Goal: Transaction & Acquisition: Book appointment/travel/reservation

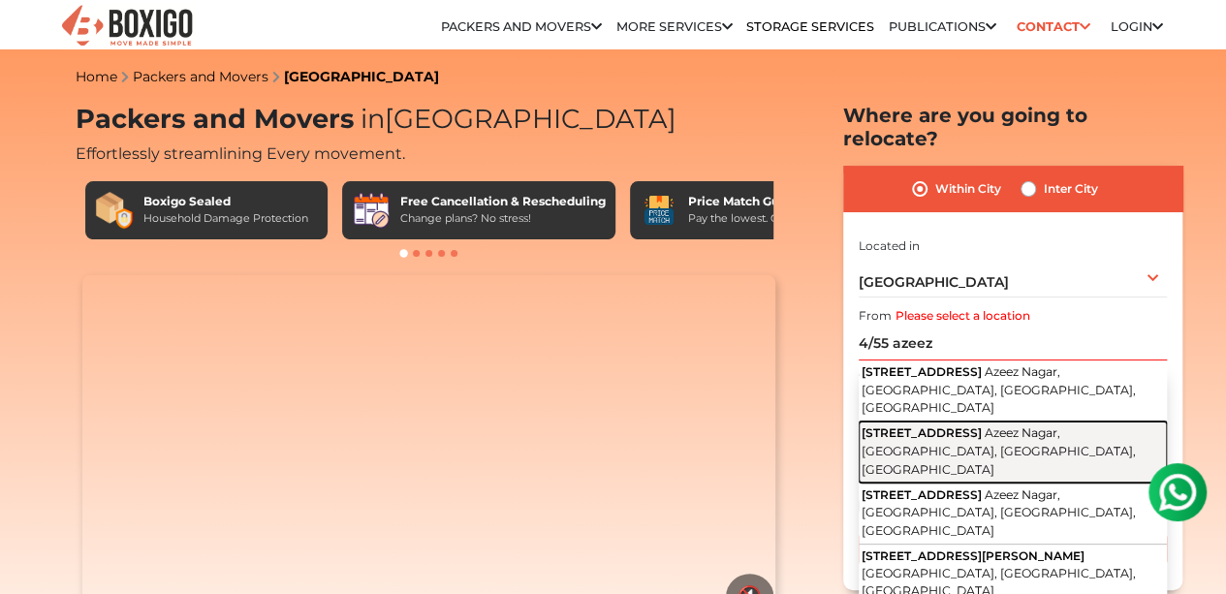
click at [981, 426] on span "Azeez Nagar, [GEOGRAPHIC_DATA], [GEOGRAPHIC_DATA], [GEOGRAPHIC_DATA]" at bounding box center [999, 451] width 274 height 50
type input "[STREET_ADDRESS]"
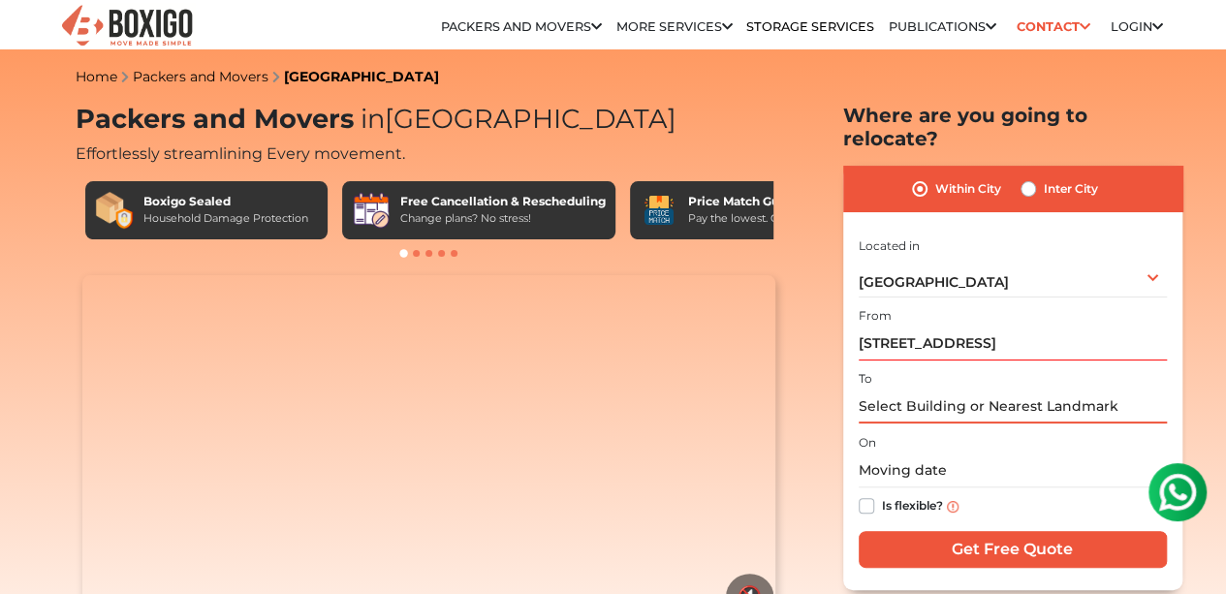
click at [954, 394] on input "text" at bounding box center [1013, 407] width 308 height 34
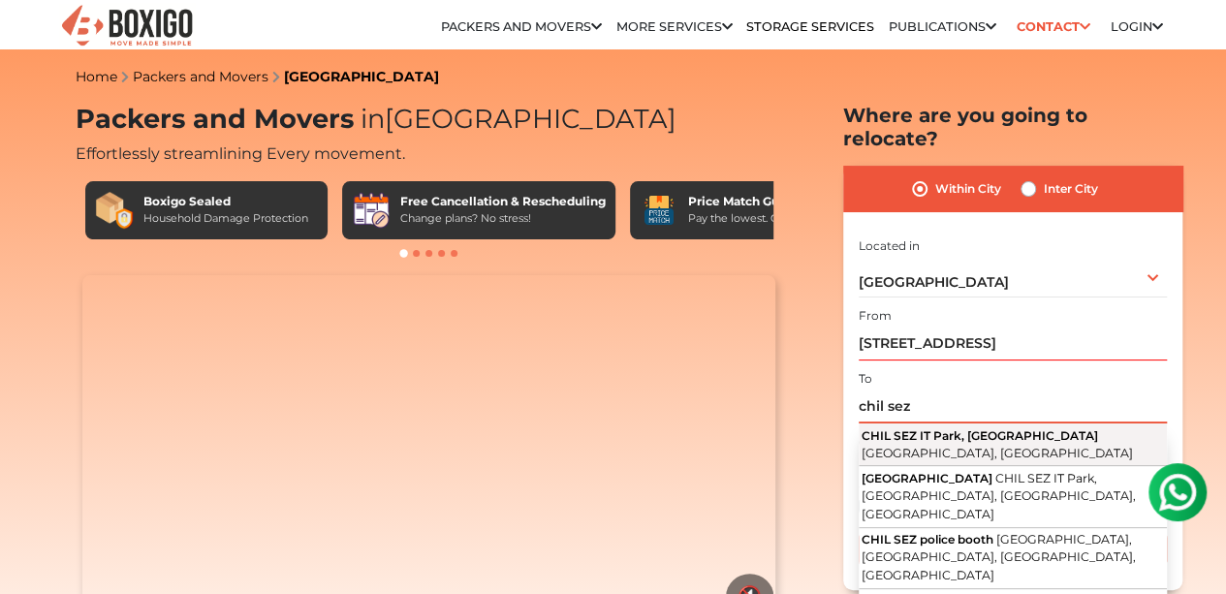
drag, startPoint x: 958, startPoint y: 405, endPoint x: 1003, endPoint y: 451, distance: 64.4
click at [1003, 424] on div "To chil sez CHIL SEZ IT Park, Saravanampatti Coimbatore, Tamil Nadu CHIL SEZ Ro…" at bounding box center [1013, 394] width 308 height 57
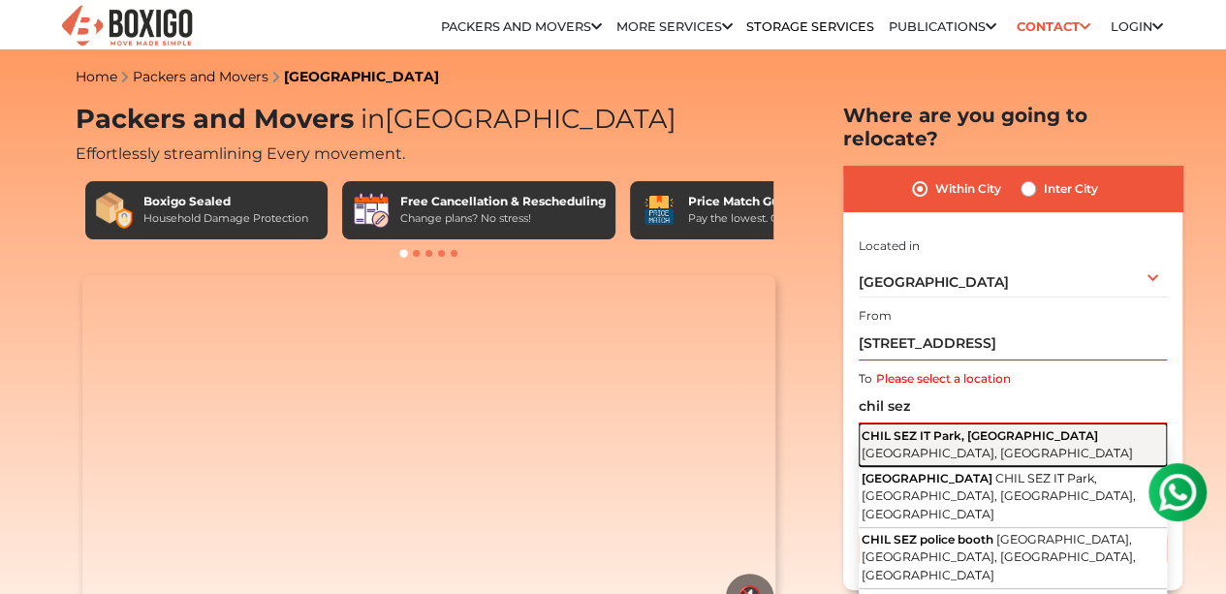
click at [1003, 451] on button "CHIL SEZ IT Park, Saravanampatti Coimbatore, Tamil Nadu" at bounding box center [1013, 445] width 308 height 43
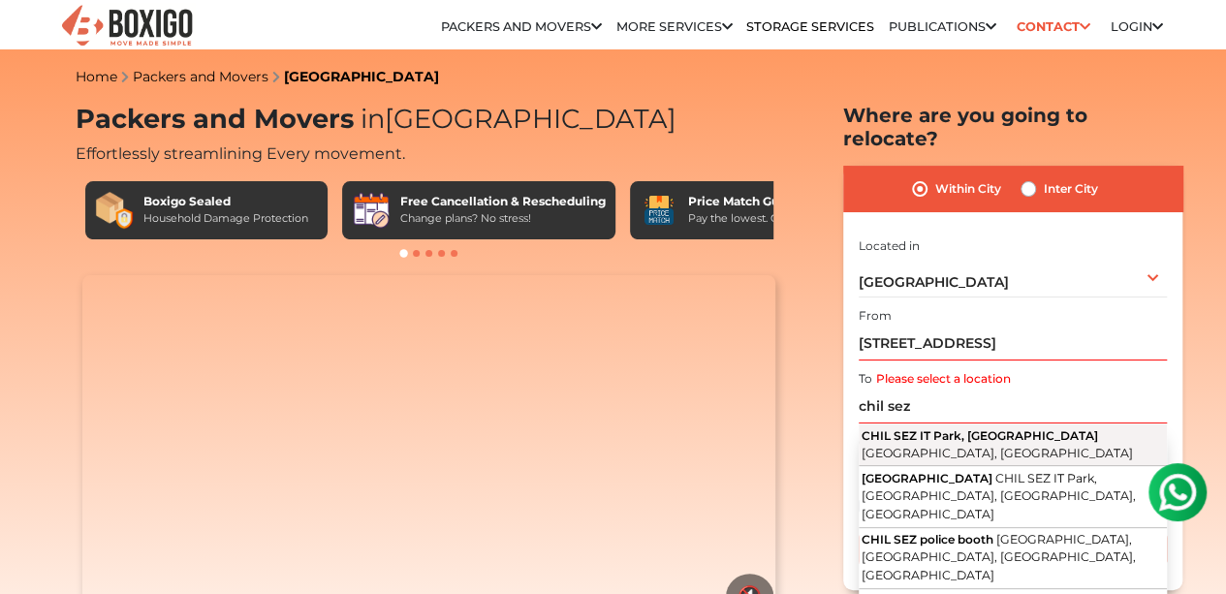
type input "CHIL SEZ IT Park, [GEOGRAPHIC_DATA], [GEOGRAPHIC_DATA], [GEOGRAPHIC_DATA]"
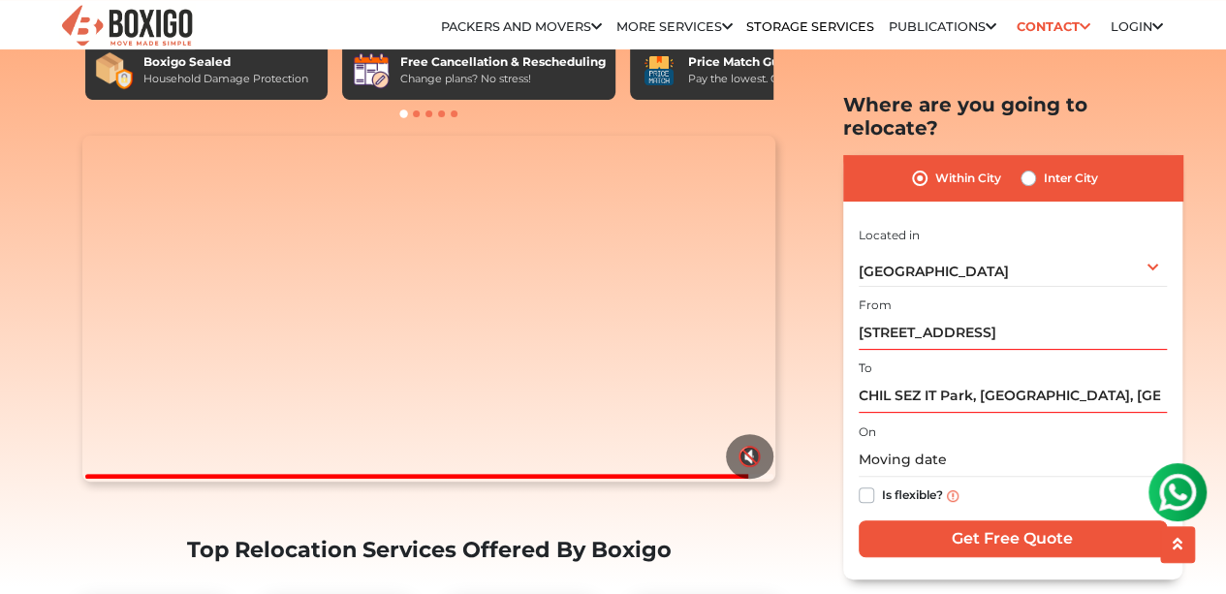
scroll to position [145, 0]
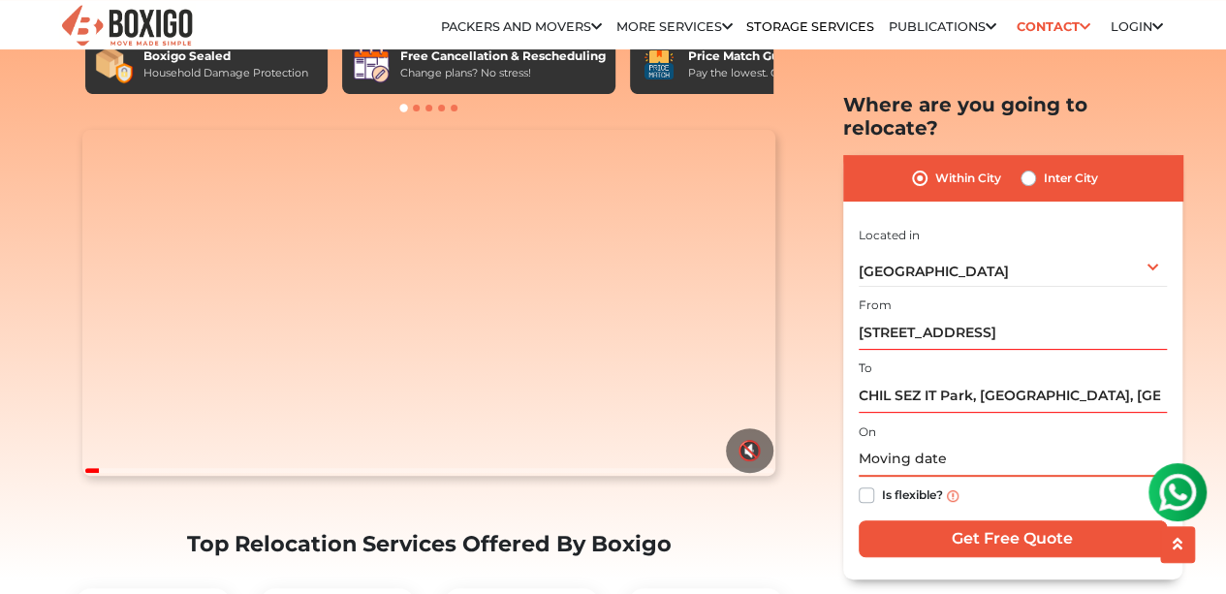
click at [994, 443] on input "text" at bounding box center [1013, 460] width 308 height 34
type input "23"
click at [1044, 167] on label "Inter City" at bounding box center [1071, 178] width 54 height 23
click at [1021, 167] on input "Inter City" at bounding box center [1029, 176] width 16 height 19
radio input "true"
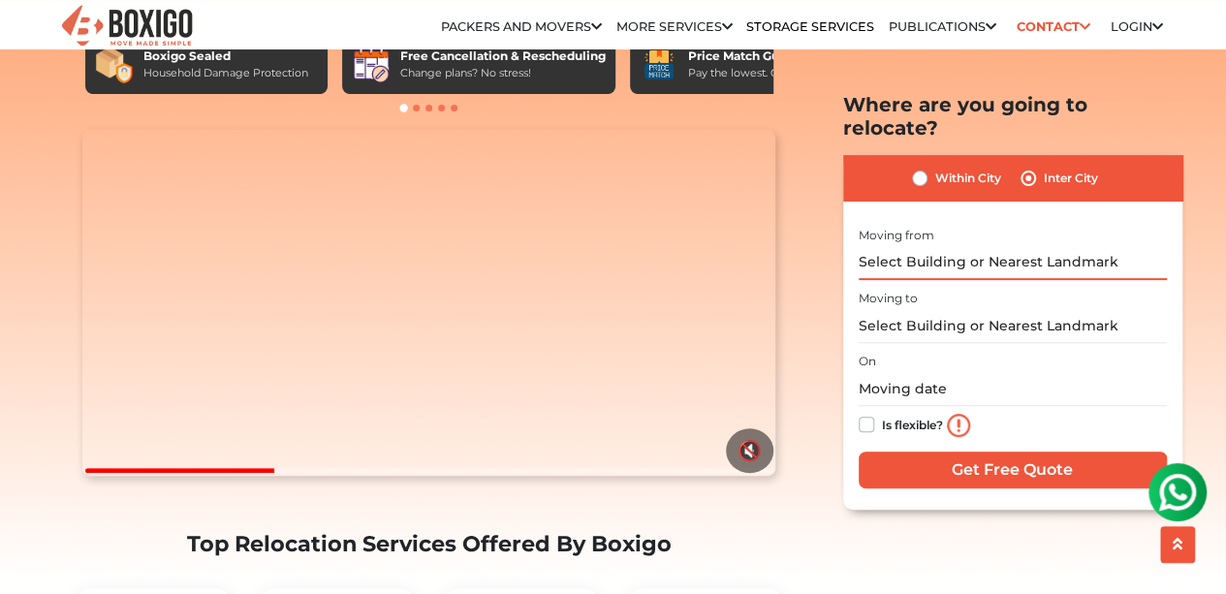
click at [962, 245] on input "text" at bounding box center [1013, 262] width 308 height 34
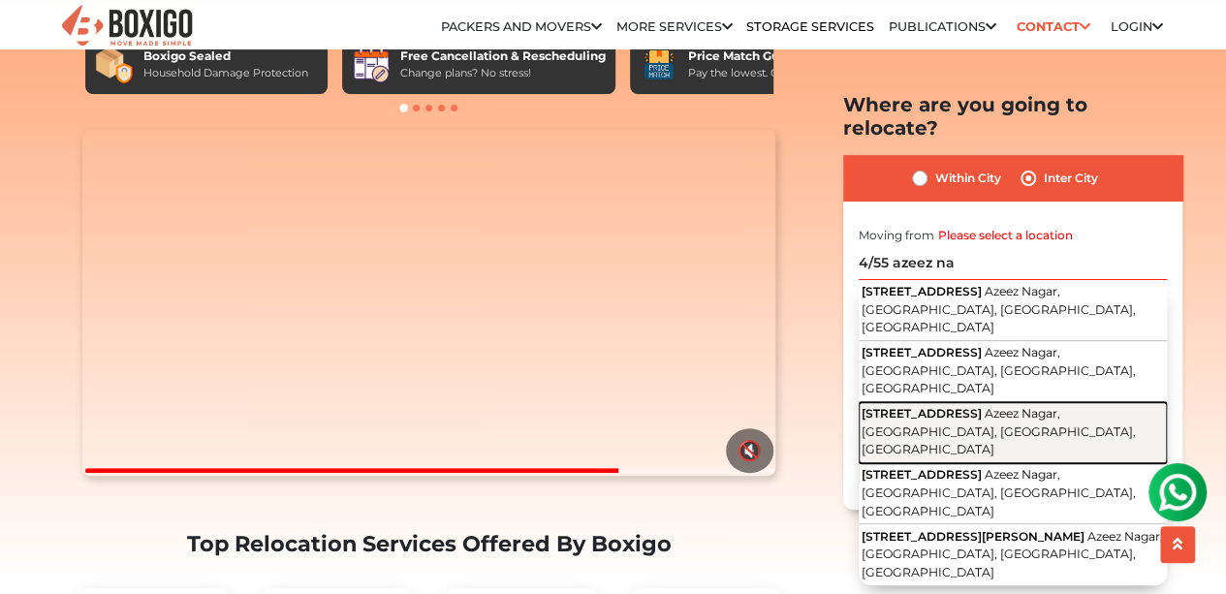
click at [991, 406] on span "Azeez Nagar, [GEOGRAPHIC_DATA], [GEOGRAPHIC_DATA], [GEOGRAPHIC_DATA]" at bounding box center [999, 431] width 274 height 50
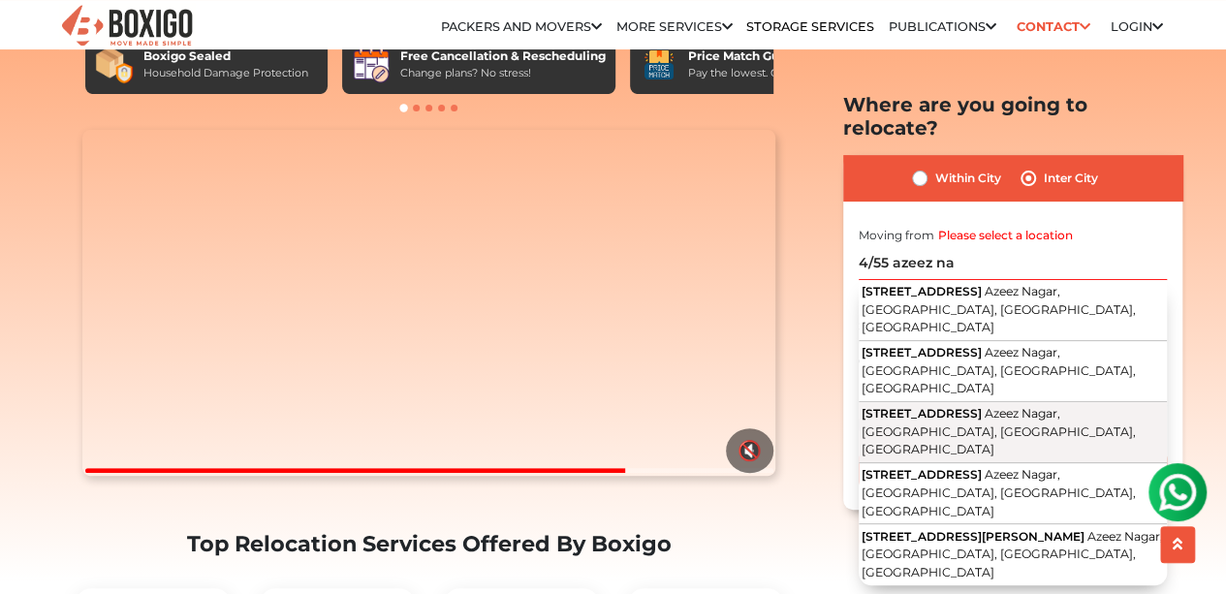
type input "[STREET_ADDRESS]"
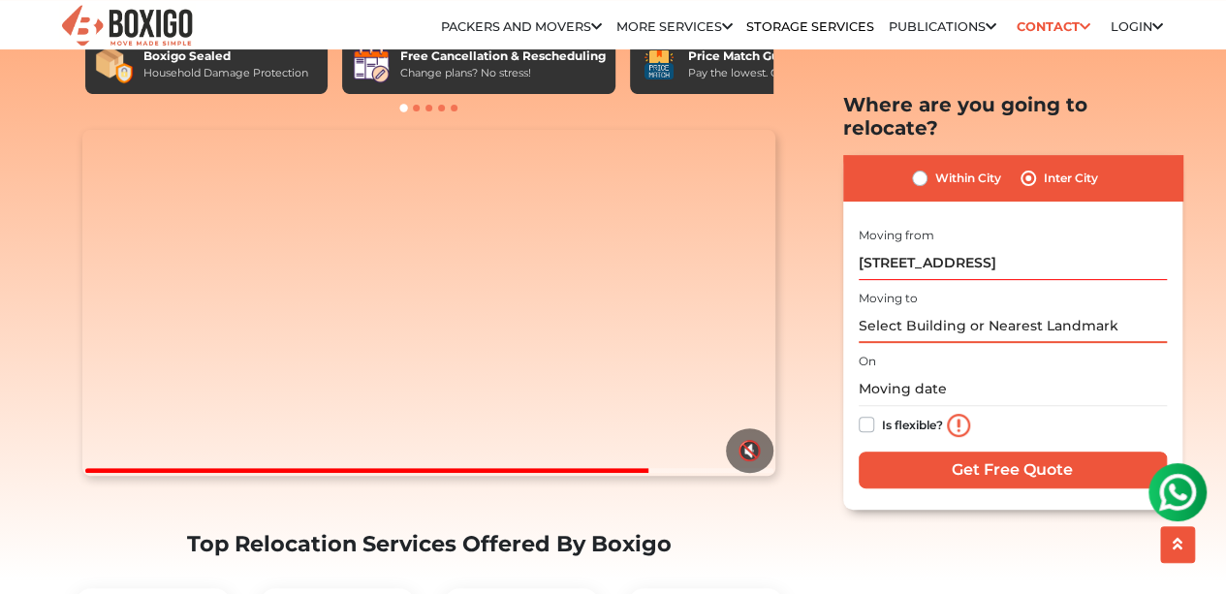
click at [967, 309] on input "text" at bounding box center [1013, 326] width 308 height 34
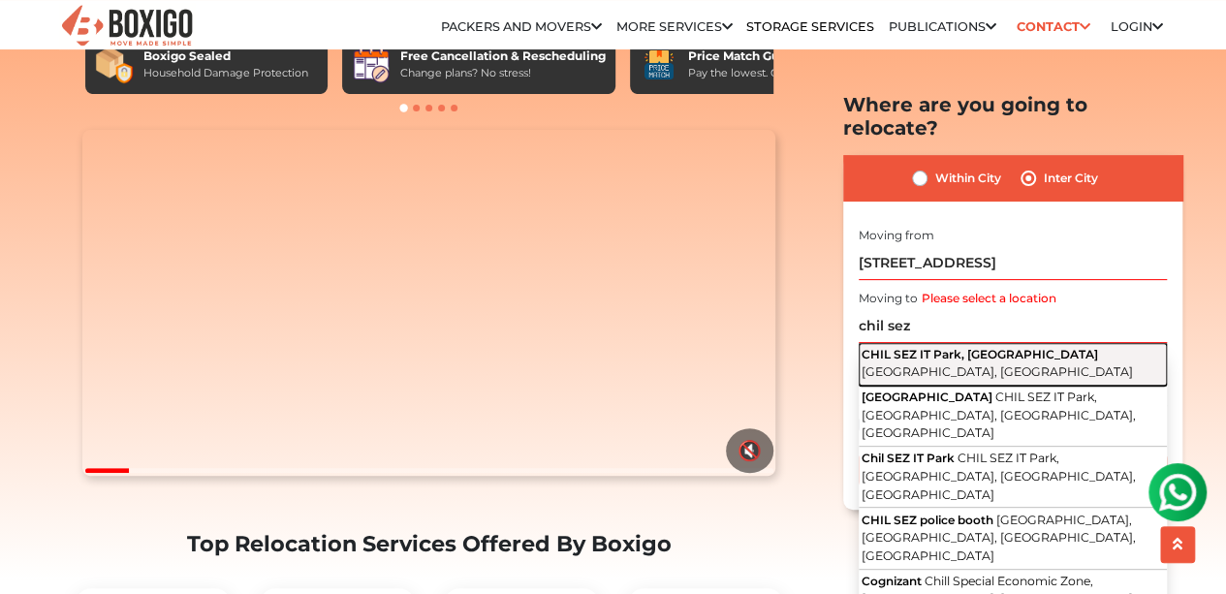
click at [944, 346] on button "CHIL SEZ IT Park, Saravanampatti Coimbatore, Tamil Nadu" at bounding box center [1013, 364] width 308 height 43
type input "CHIL SEZ IT Park, [GEOGRAPHIC_DATA], [GEOGRAPHIC_DATA], [GEOGRAPHIC_DATA]"
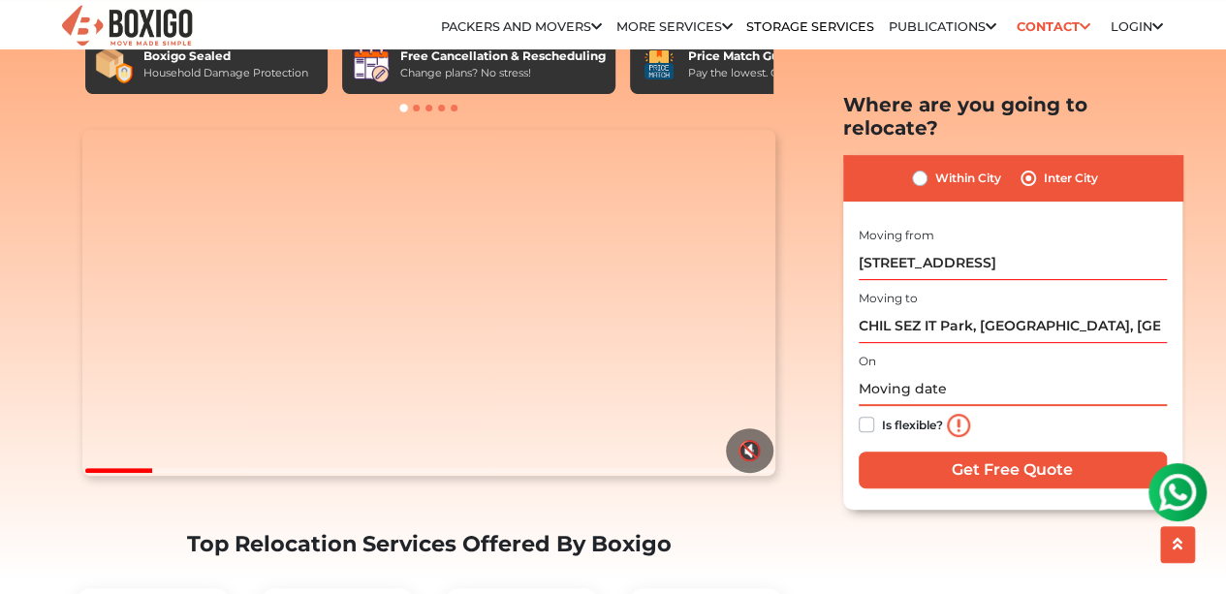
click at [944, 372] on input "text" at bounding box center [1013, 389] width 308 height 34
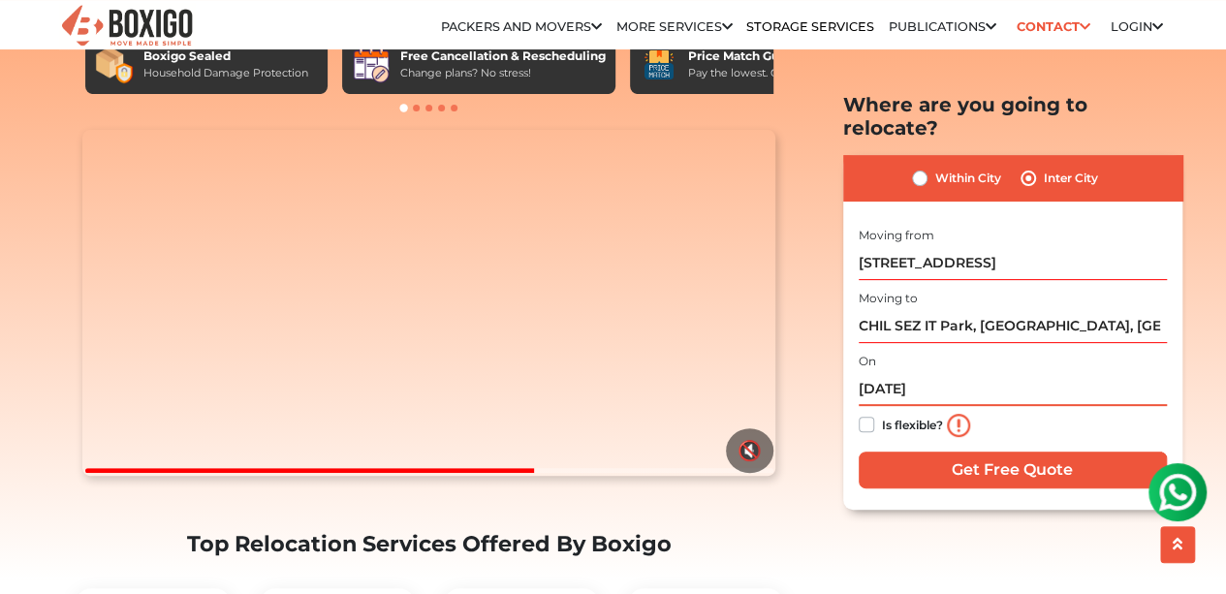
type input "24/08/2025"
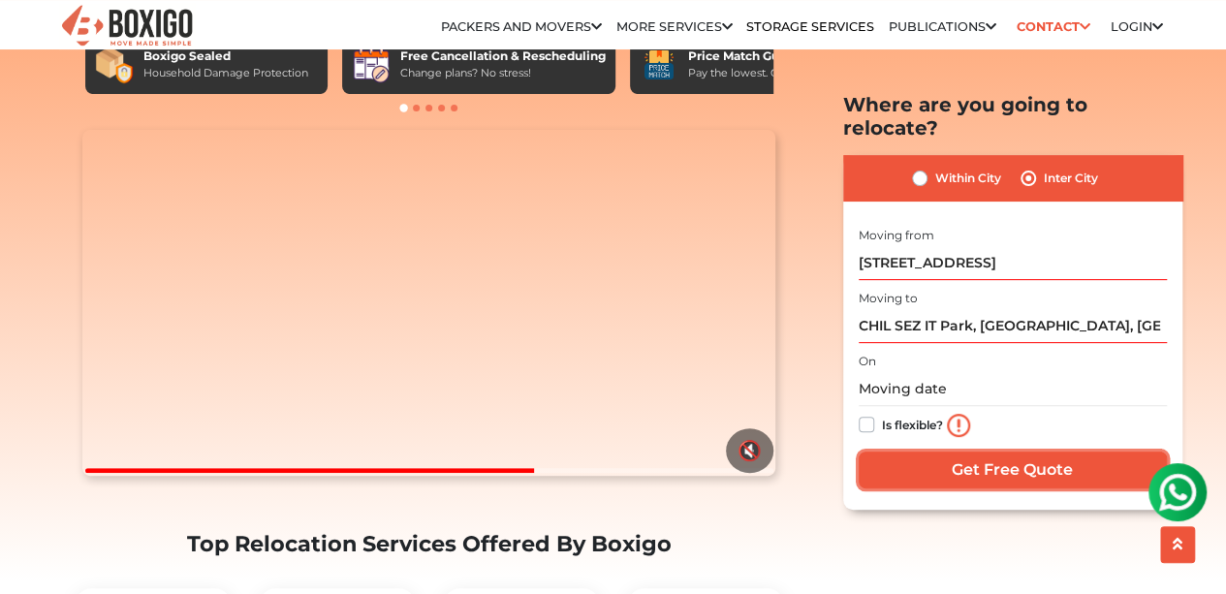
click at [982, 451] on input "Get Free Quote" at bounding box center [1013, 469] width 308 height 37
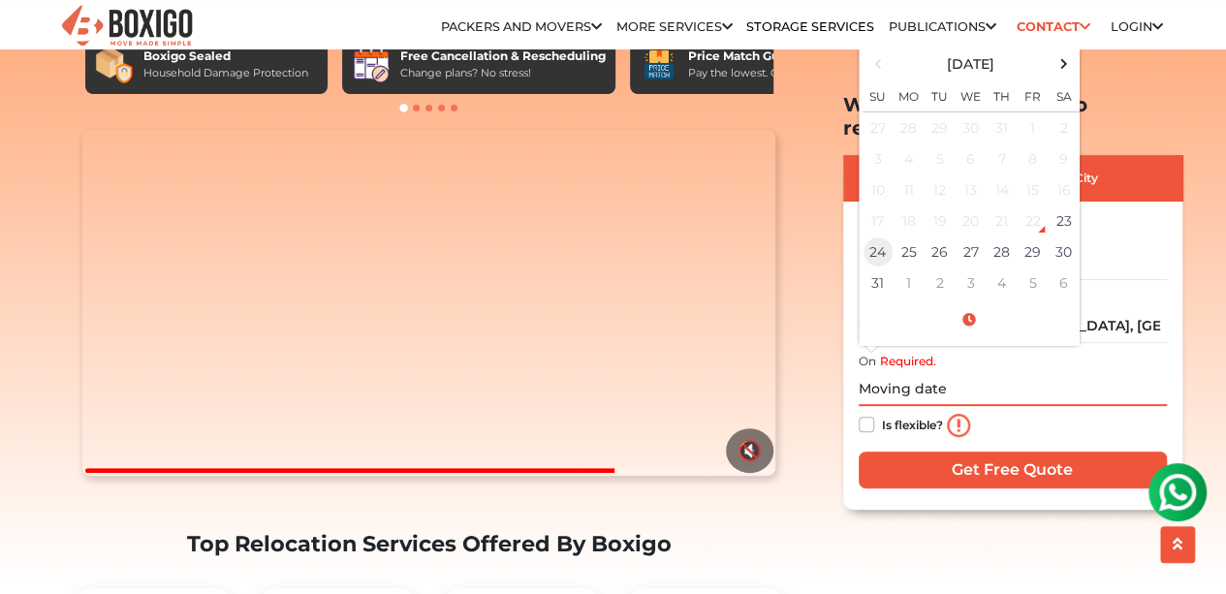
click at [891, 237] on td "24" at bounding box center [878, 252] width 31 height 31
type input "08/24/2025 12:00 AM"
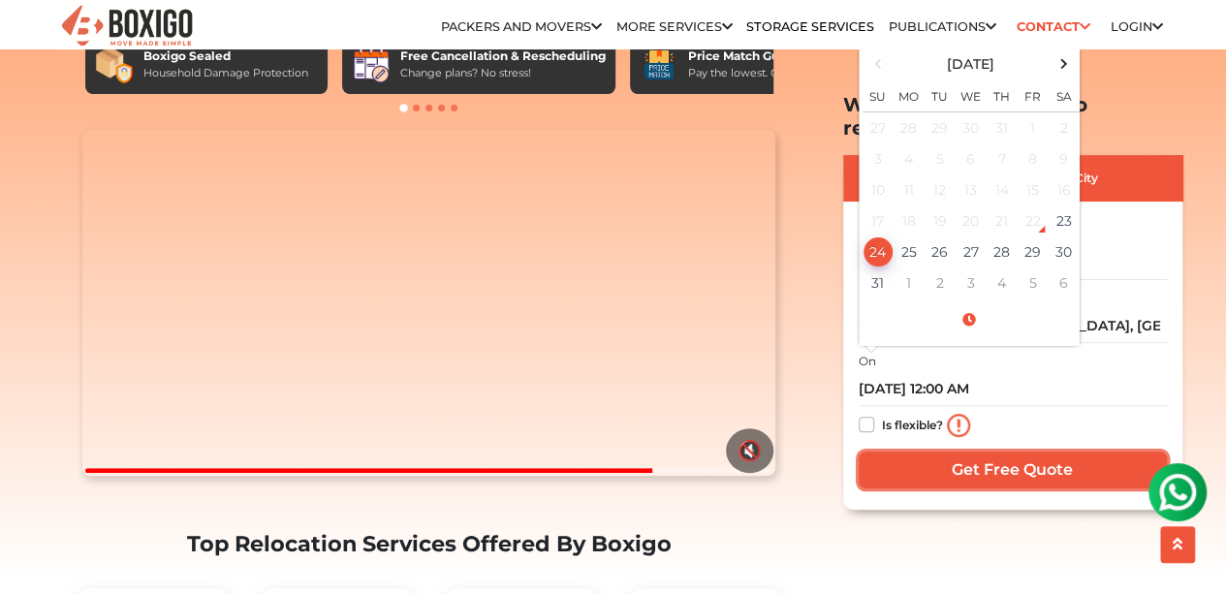
click at [1004, 451] on input "Get Free Quote" at bounding box center [1013, 469] width 308 height 37
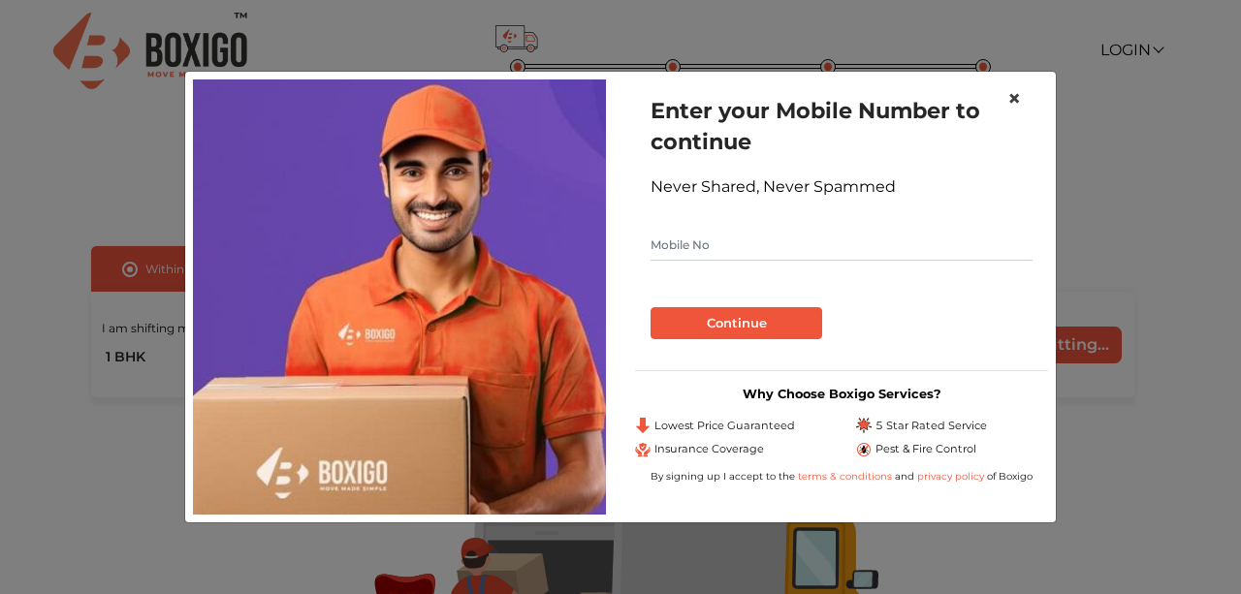
click at [1022, 99] on button "×" at bounding box center [1014, 99] width 45 height 54
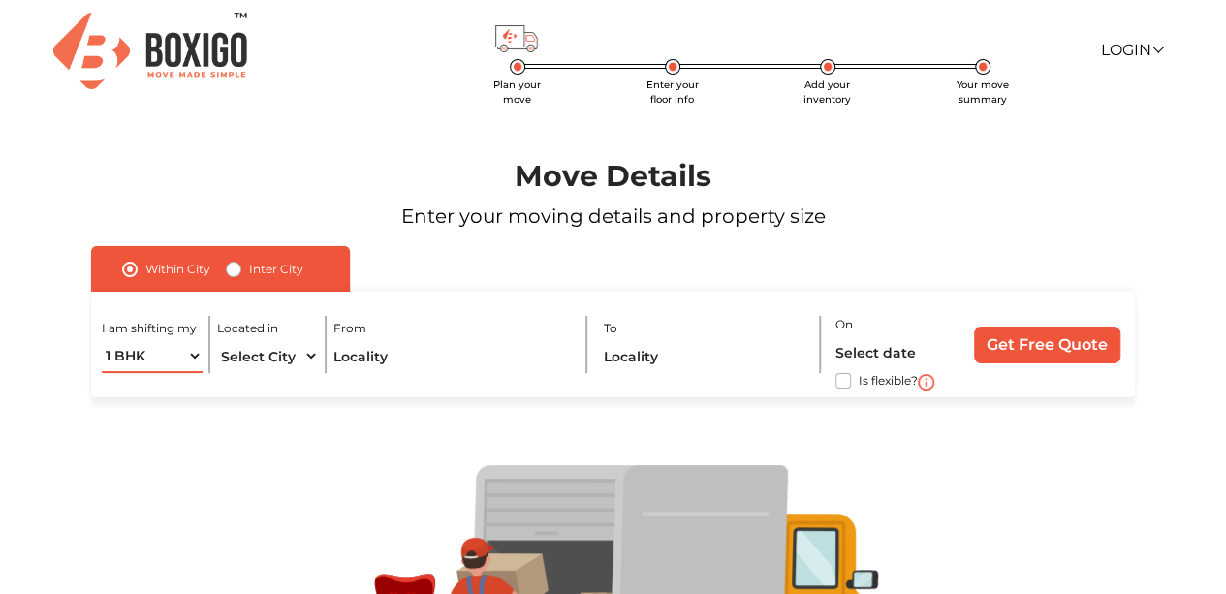
click at [179, 358] on select "1 BHK 2 BHK 3 BHK 3 + BHK FEW ITEMS" at bounding box center [152, 356] width 101 height 34
select select "FEW ITEMS"
click at [102, 339] on select "1 BHK 2 BHK 3 BHK 3 + BHK FEW ITEMS" at bounding box center [152, 356] width 101 height 34
click at [269, 352] on select "Select City [GEOGRAPHIC_DATA] [GEOGRAPHIC_DATA] [GEOGRAPHIC_DATA] [GEOGRAPHIC_D…" at bounding box center [267, 356] width 101 height 34
select select "[GEOGRAPHIC_DATA]"
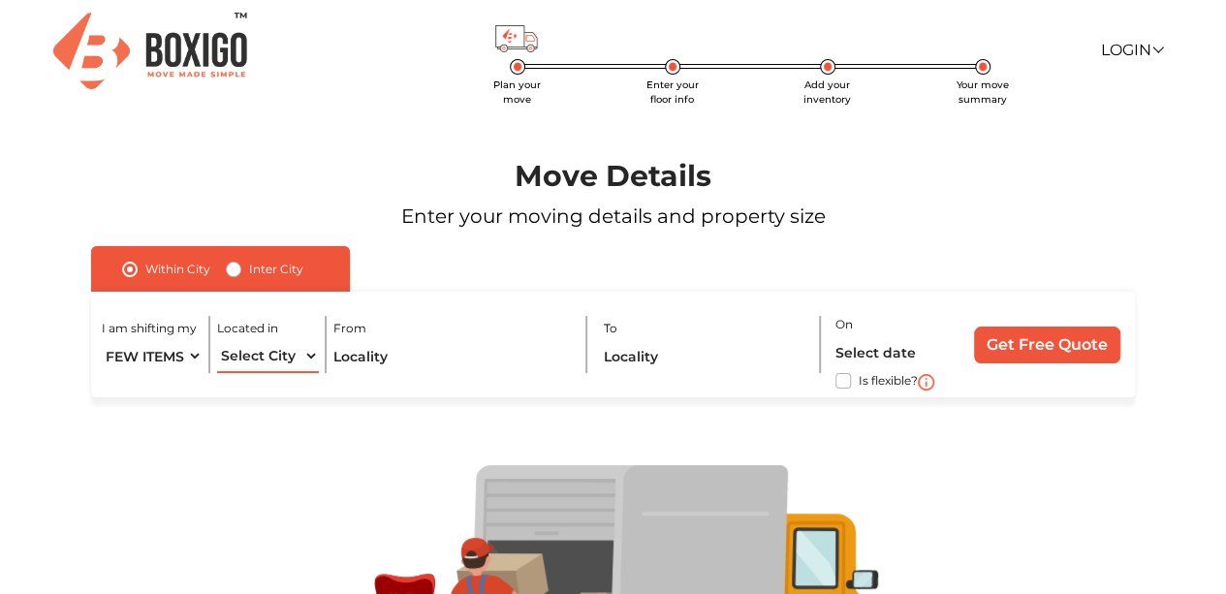
click at [217, 339] on select "Select City [GEOGRAPHIC_DATA] [GEOGRAPHIC_DATA] [GEOGRAPHIC_DATA] [GEOGRAPHIC_D…" at bounding box center [267, 356] width 101 height 34
click at [396, 354] on input "text" at bounding box center [452, 356] width 238 height 34
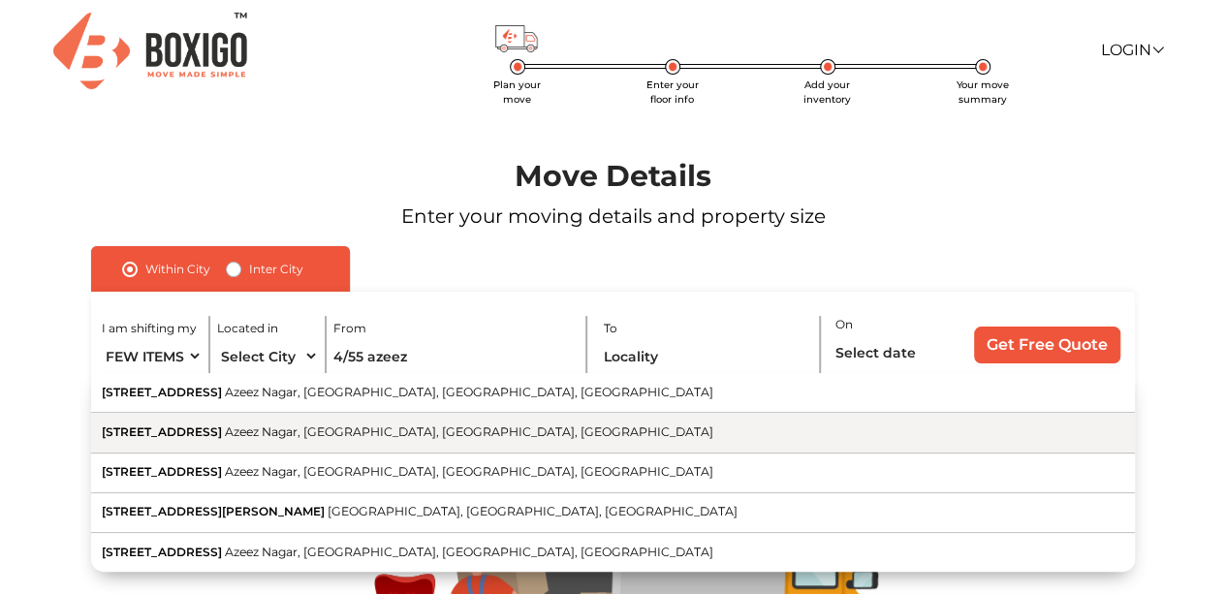
click at [408, 449] on button "[STREET_ADDRESS]" at bounding box center [613, 433] width 1044 height 40
type input "[STREET_ADDRESS]"
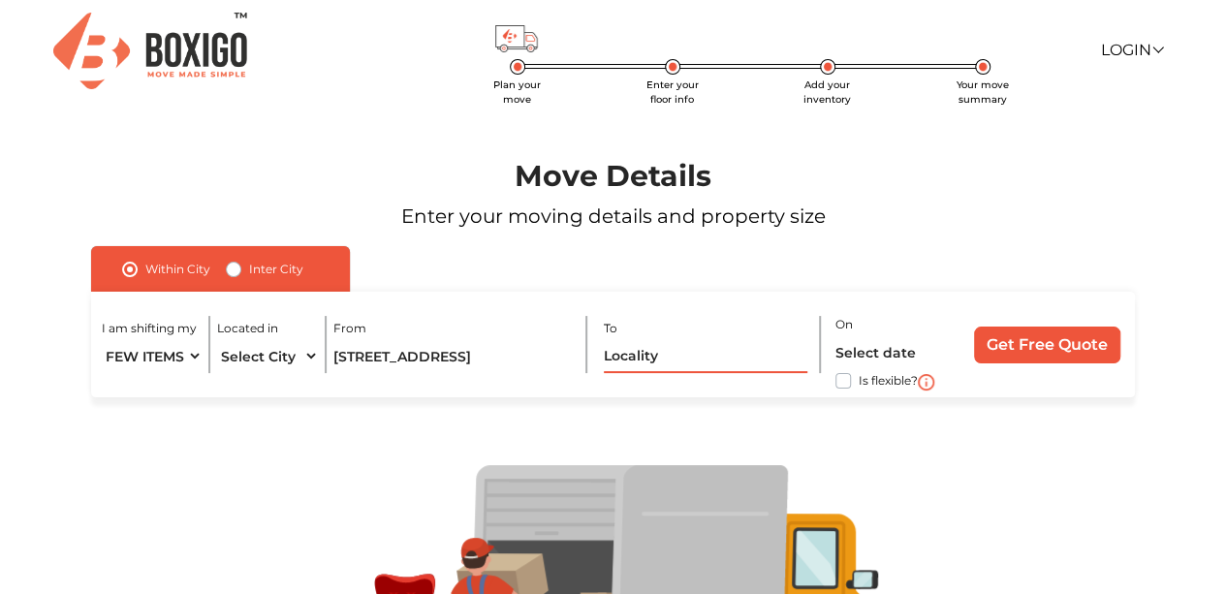
click at [681, 362] on input "text" at bounding box center [706, 356] width 205 height 34
click at [249, 269] on label "Inter City" at bounding box center [276, 269] width 54 height 23
click at [235, 269] on input "Inter City" at bounding box center [234, 267] width 16 height 19
radio input "true"
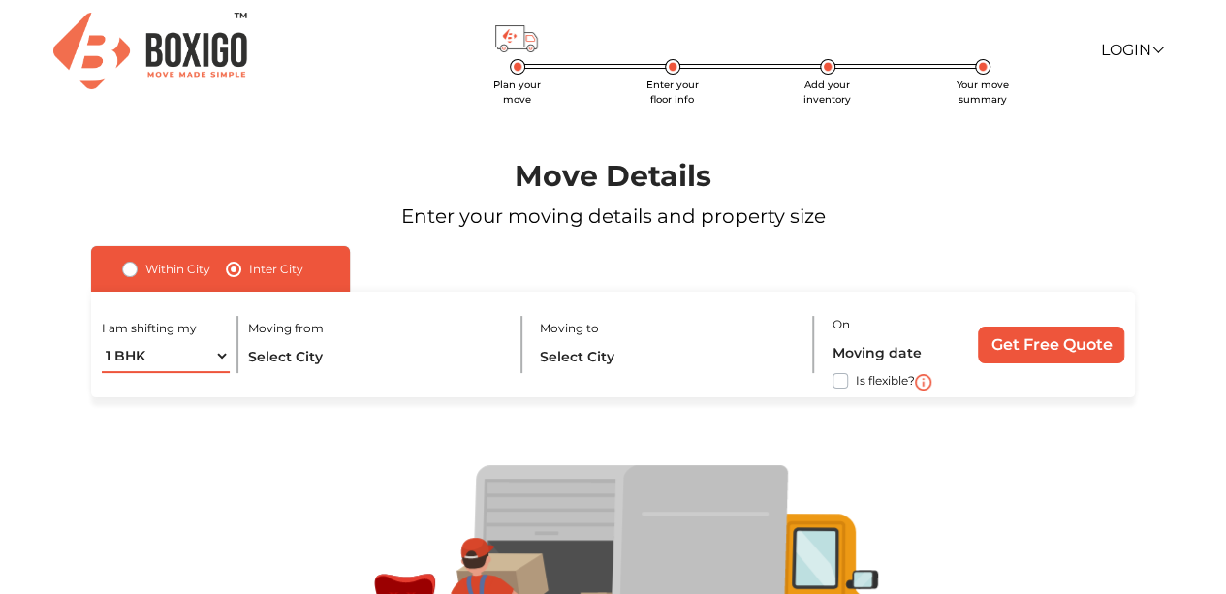
click at [192, 353] on select "1 BHK 2 BHK 3 BHK 3 + BHK FEW ITEMS" at bounding box center [166, 356] width 128 height 34
select select "FEW ITEMS"
click at [102, 339] on select "1 BHK 2 BHK 3 BHK 3 + BHK FEW ITEMS" at bounding box center [166, 356] width 128 height 34
click at [327, 350] on input "text" at bounding box center [376, 356] width 258 height 34
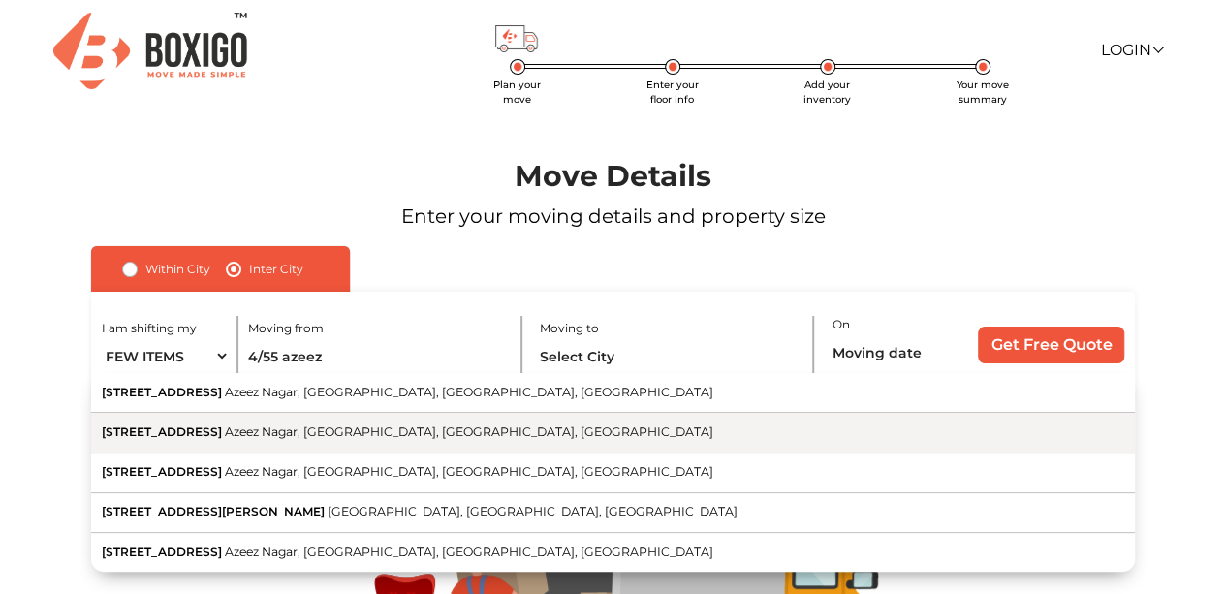
click at [364, 433] on span "Azeez Nagar, [GEOGRAPHIC_DATA], [GEOGRAPHIC_DATA], [GEOGRAPHIC_DATA]" at bounding box center [469, 432] width 489 height 15
type input "[STREET_ADDRESS]"
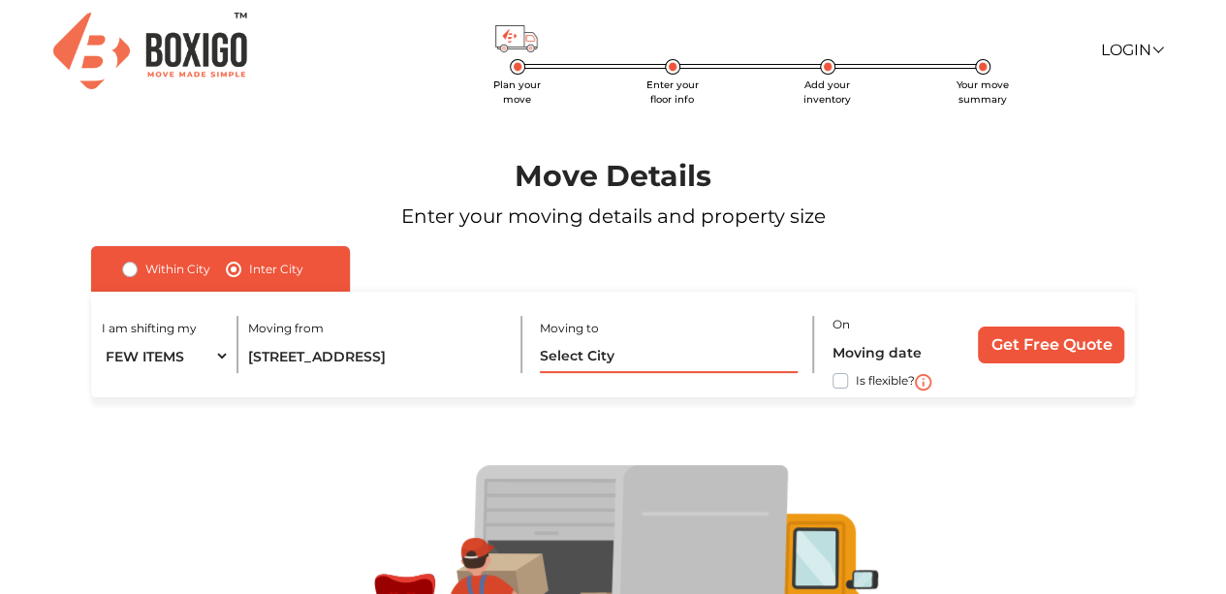
click at [576, 364] on input "text" at bounding box center [669, 356] width 258 height 34
type input "c"
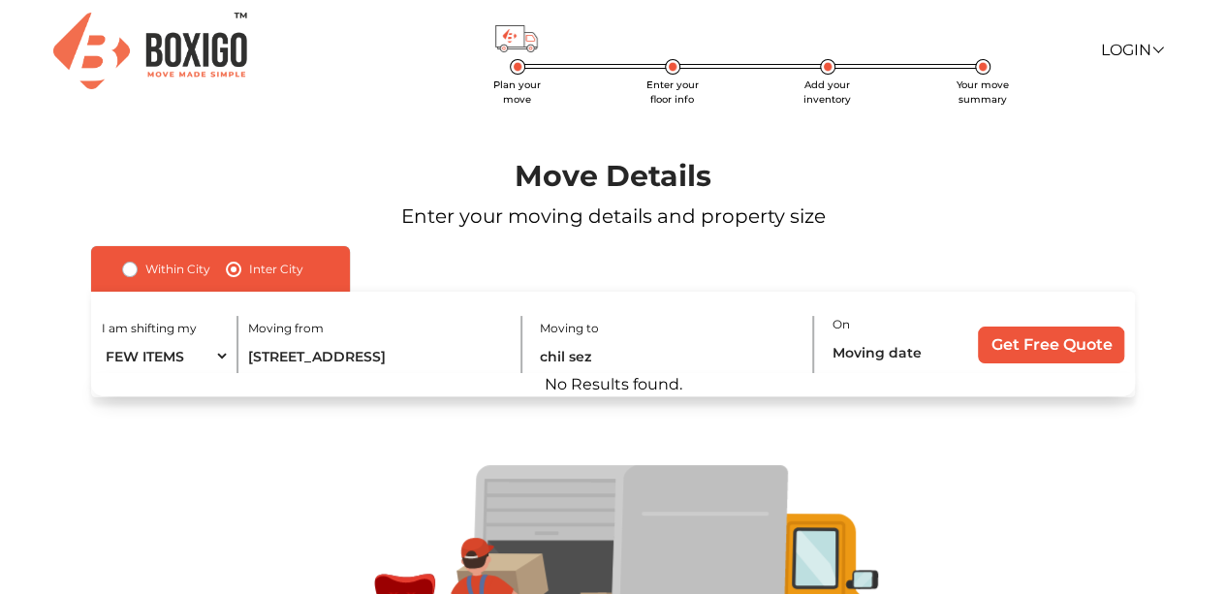
click at [787, 305] on div "I am shifting my 1 BHK 2 BHK 3 BHK 3 + BHK FEW ITEMS Moving from [STREET_ADDRES…" at bounding box center [613, 345] width 1044 height 106
click at [752, 350] on input "chil sez" at bounding box center [669, 356] width 258 height 34
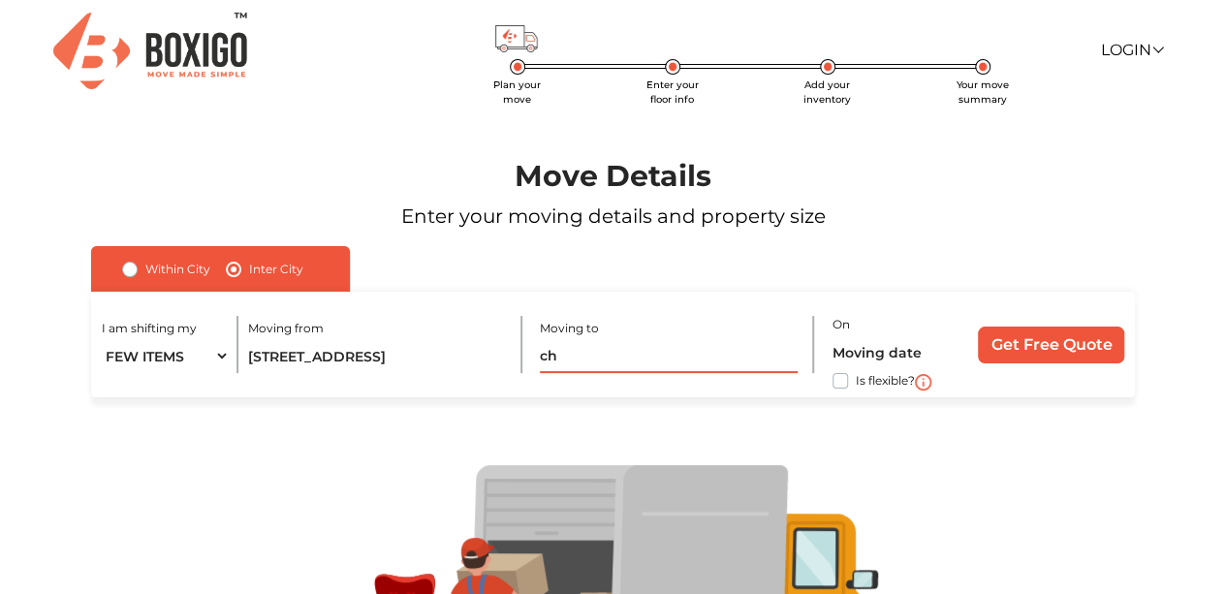
type input "c"
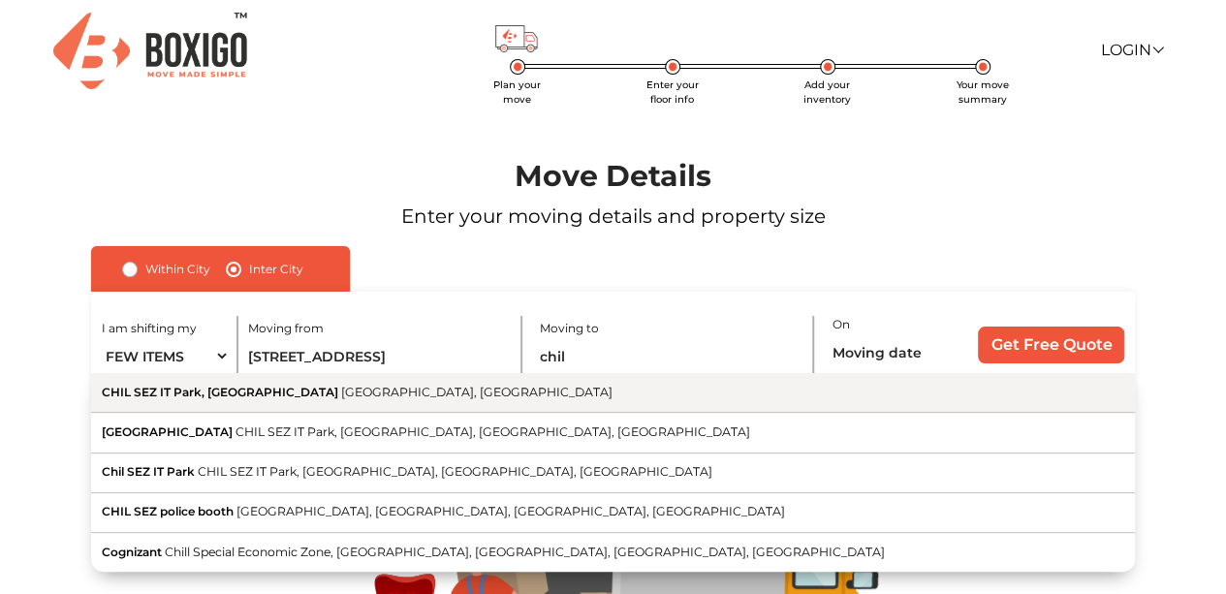
click at [732, 400] on button "CHIL SEZ IT Park, Saravanampatti Coimbatore, [GEOGRAPHIC_DATA]" at bounding box center [613, 393] width 1044 height 40
type input "CHIL SEZ IT Park, [GEOGRAPHIC_DATA], [GEOGRAPHIC_DATA], [GEOGRAPHIC_DATA]"
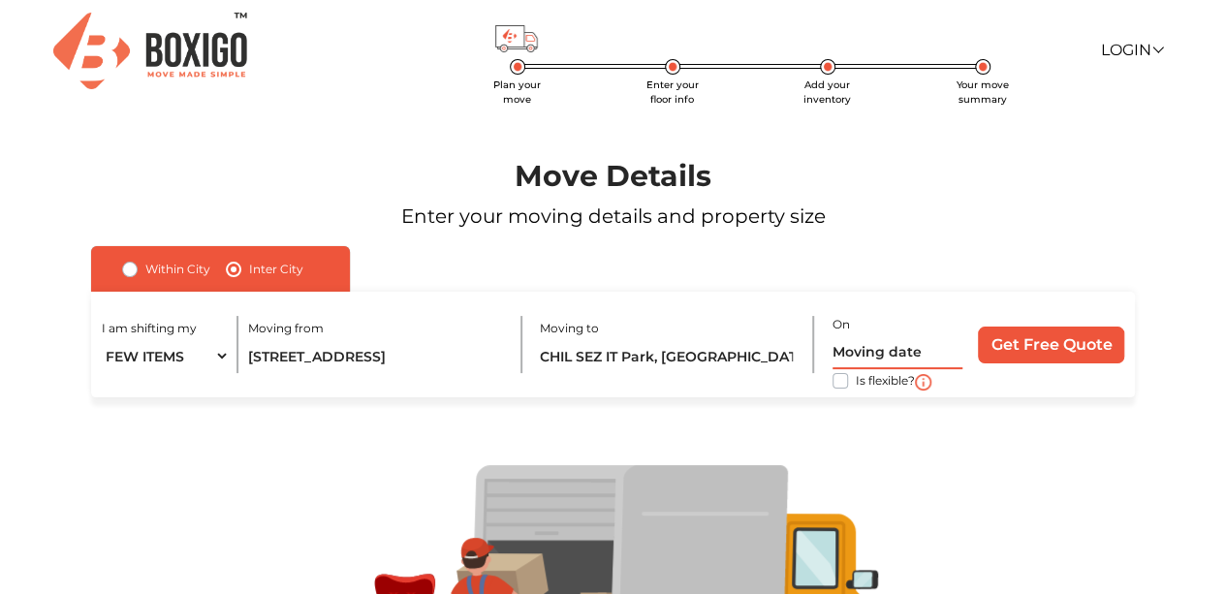
click at [863, 344] on input "text" at bounding box center [898, 352] width 130 height 34
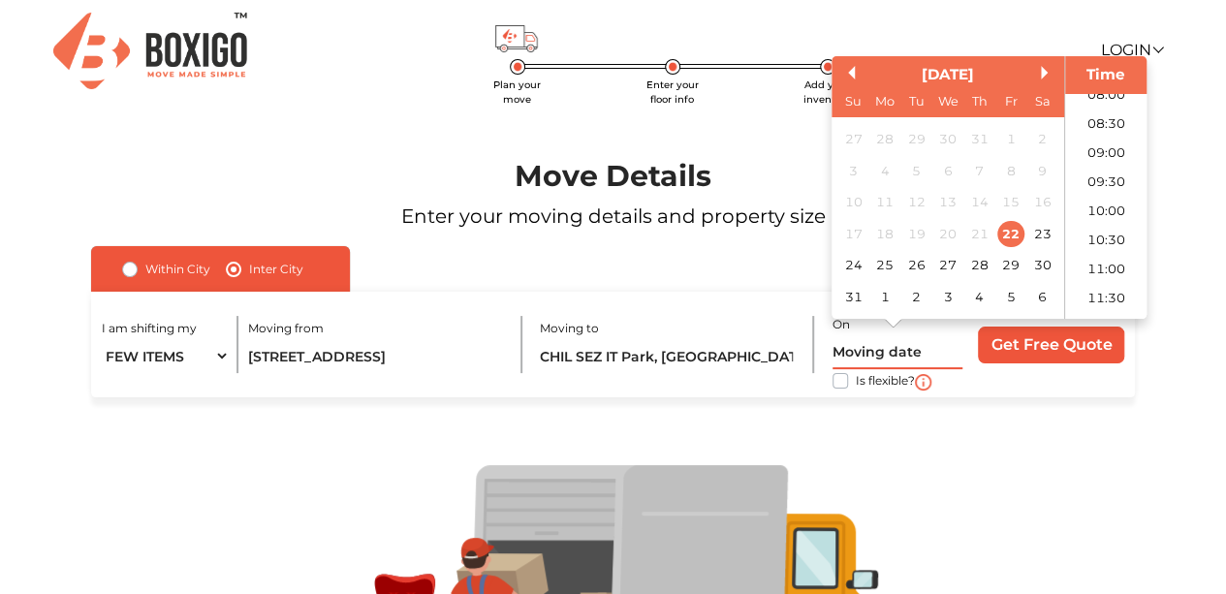
scroll to position [478, 0]
click at [1105, 150] on li "09:00" at bounding box center [1106, 154] width 82 height 29
click at [894, 350] on input "[DATE] 9:00 AM" at bounding box center [898, 352] width 130 height 34
click at [859, 265] on div "24" at bounding box center [853, 266] width 26 height 26
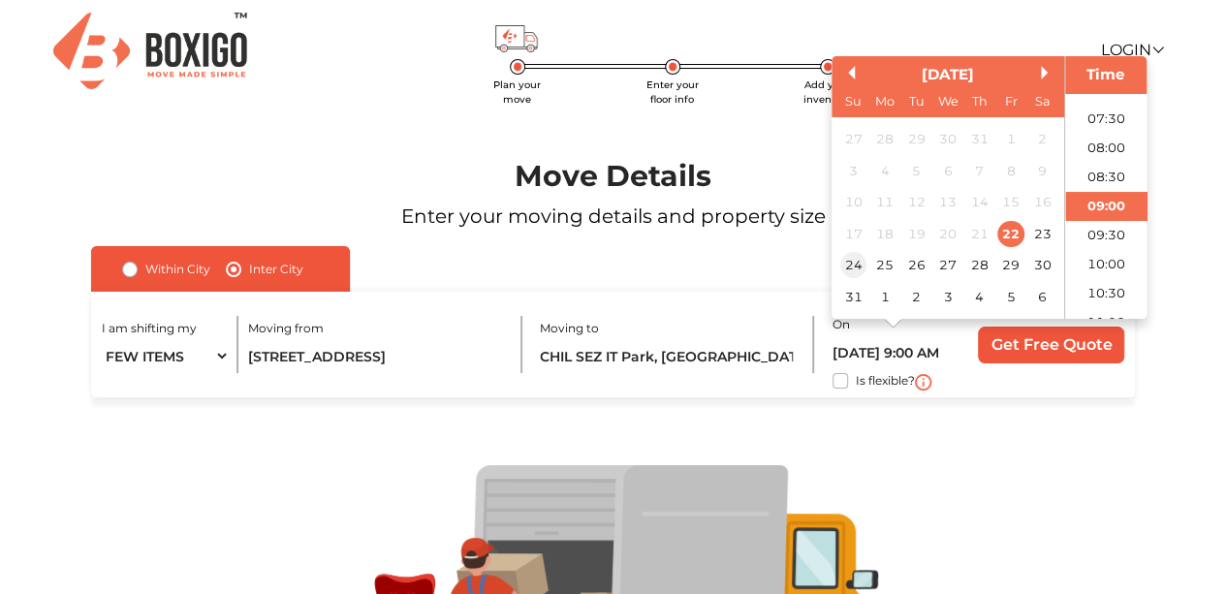
type input "[DATE] 9:00 AM"
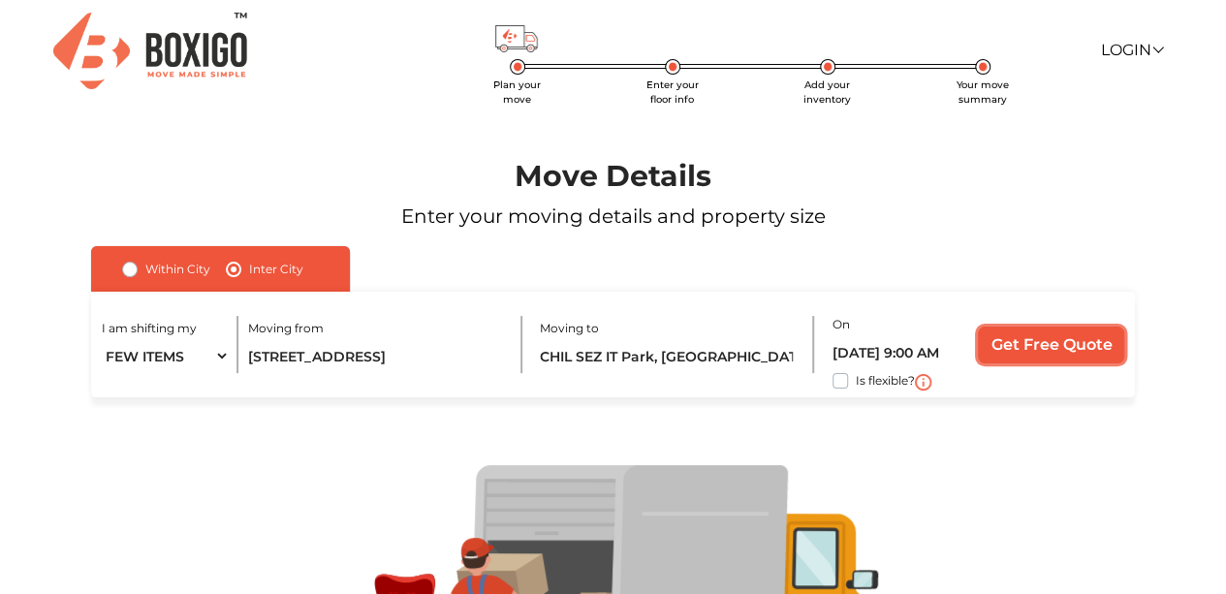
click at [997, 348] on input "Get Free Quote" at bounding box center [1051, 345] width 146 height 37
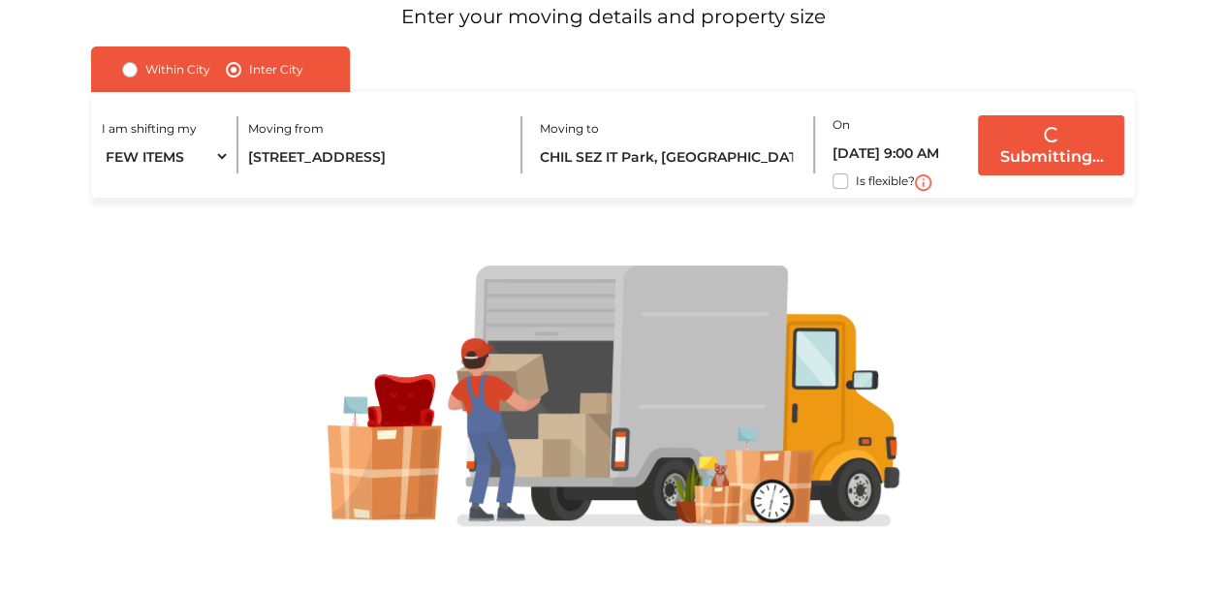
scroll to position [0, 0]
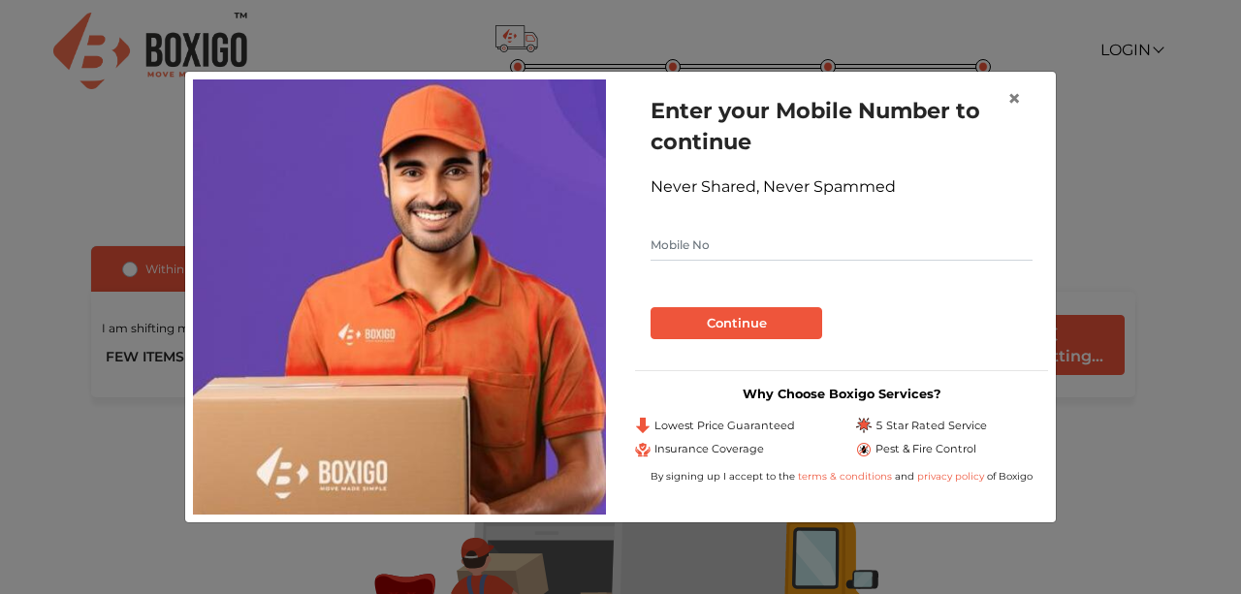
click at [896, 254] on input "text" at bounding box center [841, 245] width 382 height 31
type input "9963772480"
click at [807, 315] on button "Continue" at bounding box center [736, 323] width 172 height 33
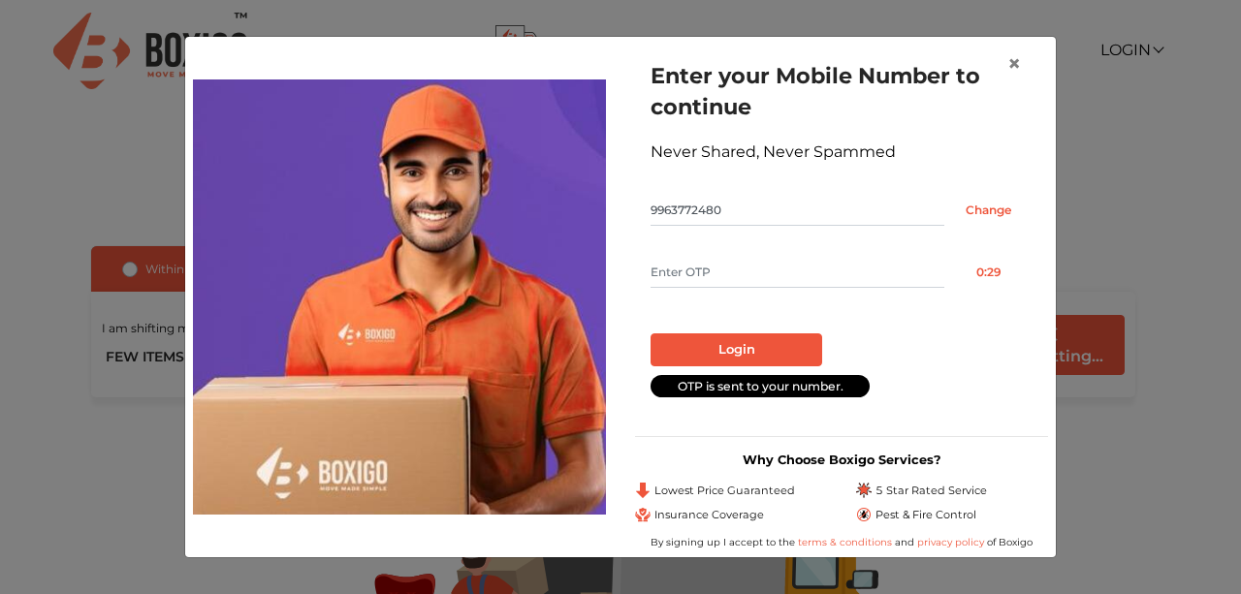
click at [765, 268] on input "text" at bounding box center [797, 272] width 294 height 31
type input "1862"
click at [756, 338] on button "Login" at bounding box center [736, 349] width 172 height 33
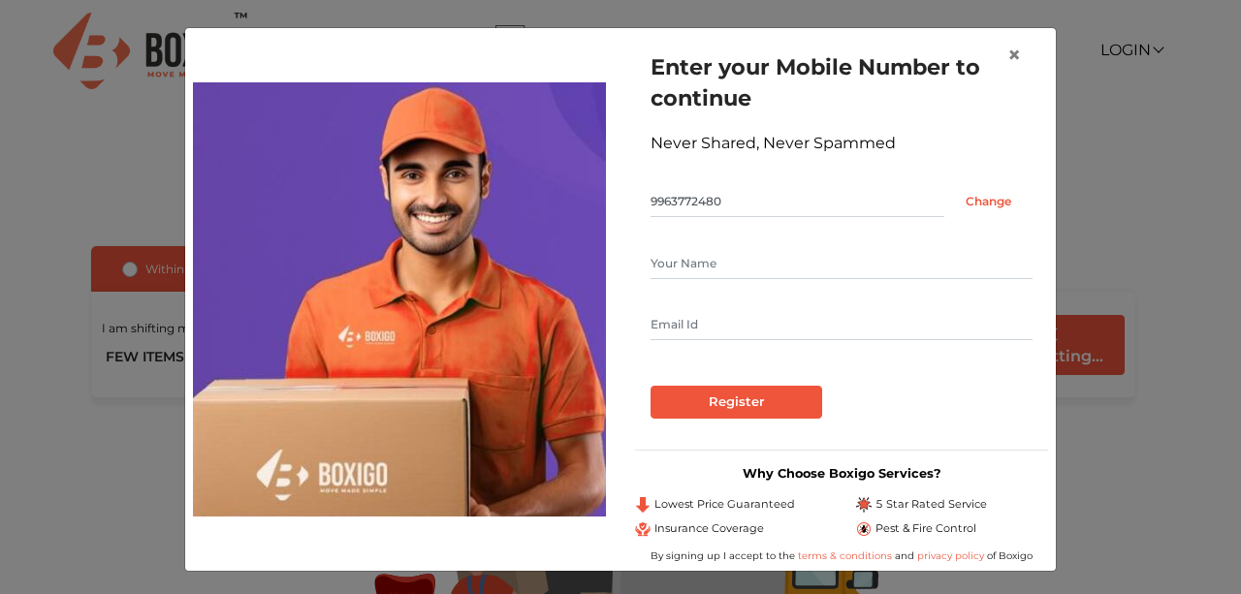
click at [719, 255] on input "text" at bounding box center [841, 263] width 382 height 31
type input "[PERSON_NAME]"
type input "[EMAIL_ADDRESS][DOMAIN_NAME]"
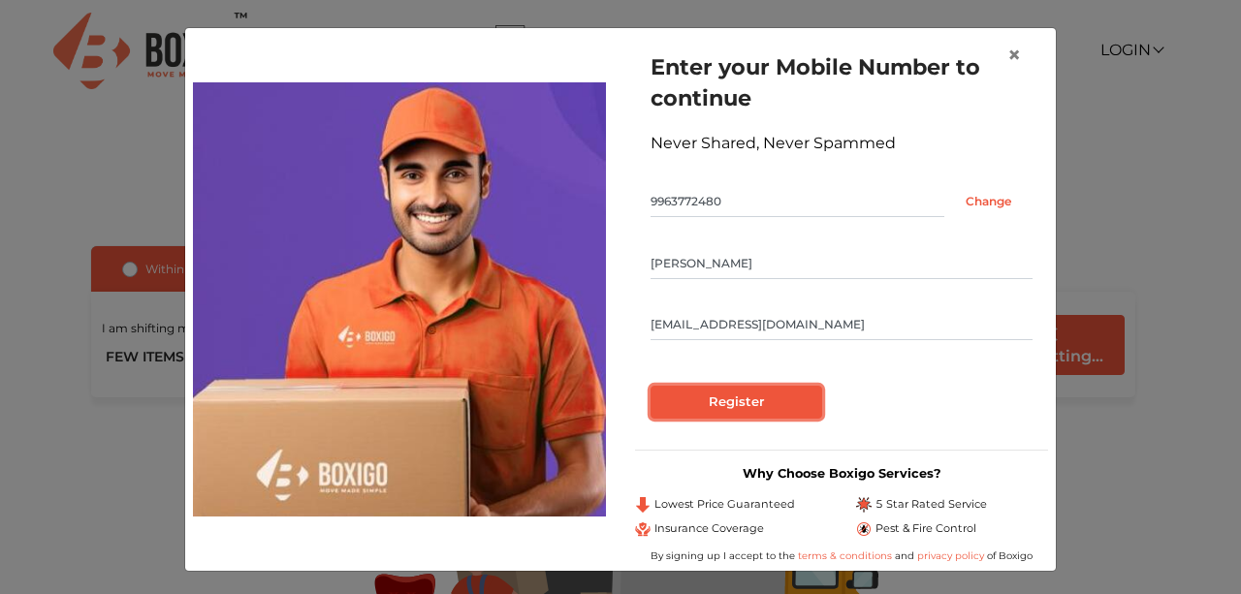
click at [738, 408] on input "Register" at bounding box center [736, 402] width 172 height 33
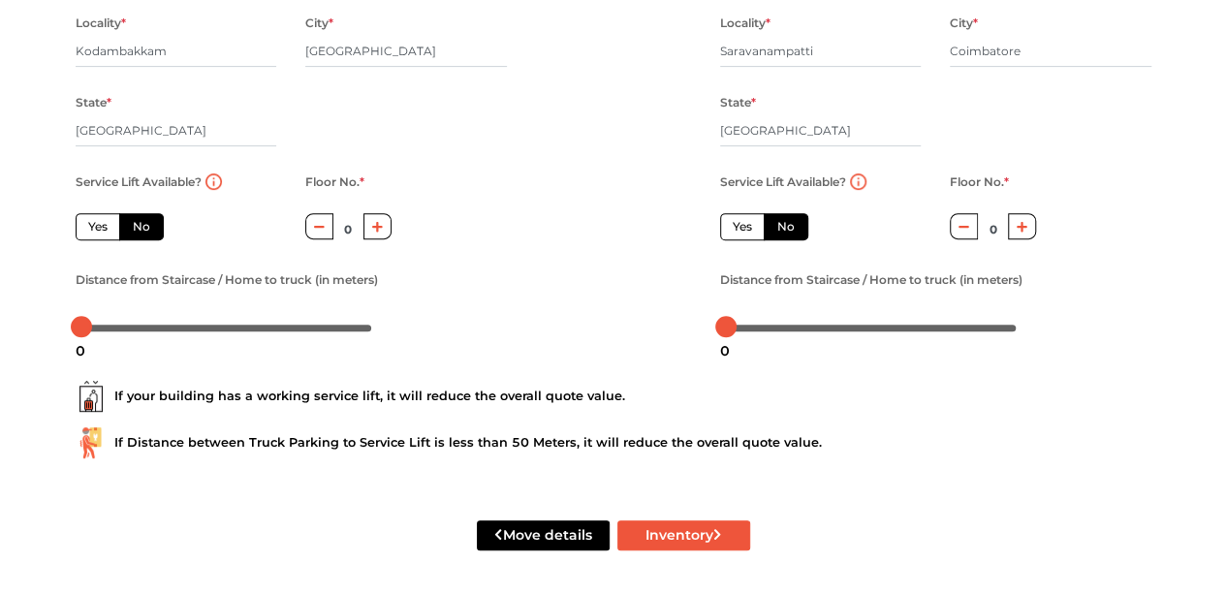
scroll to position [322, 0]
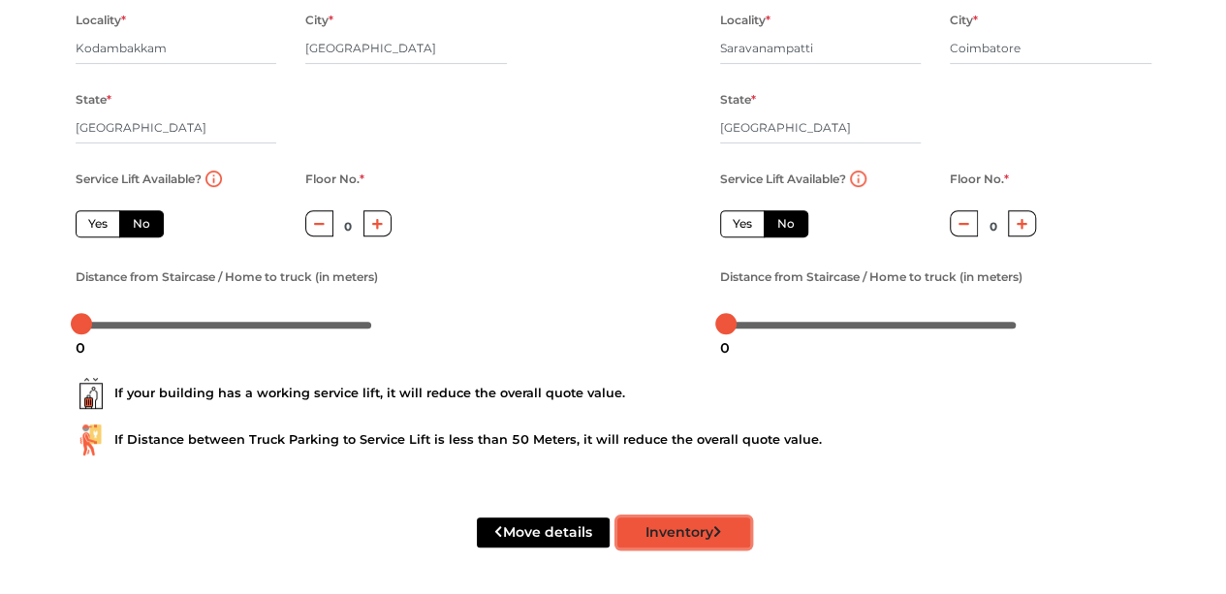
click at [649, 534] on button "Inventory" at bounding box center [683, 533] width 133 height 30
radio input "true"
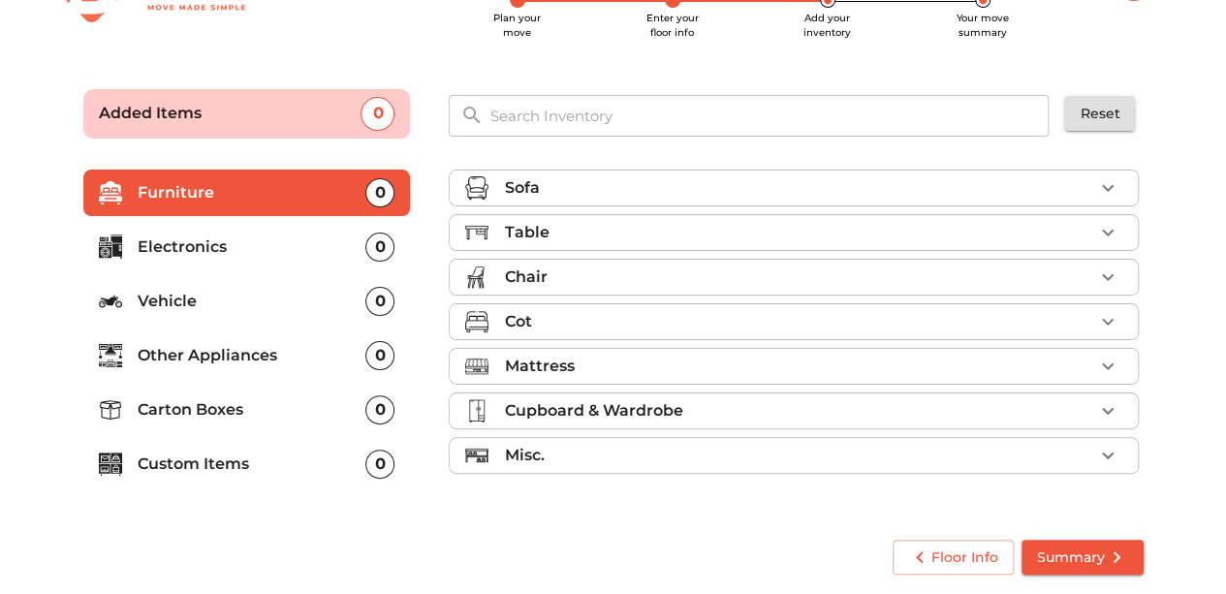
scroll to position [66, 0]
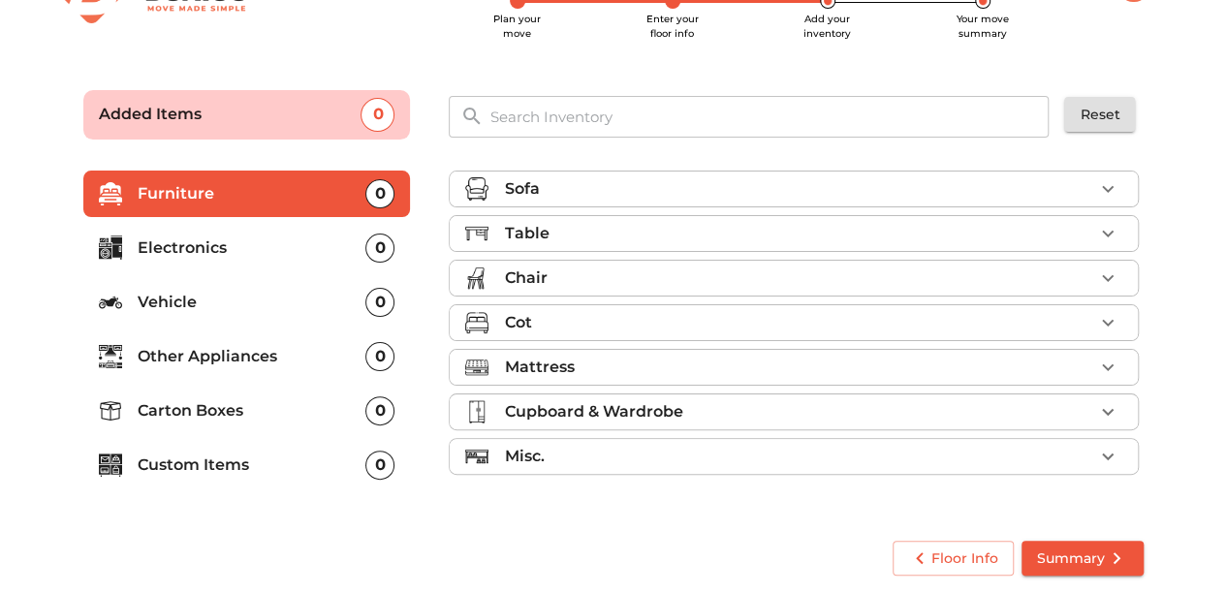
click at [320, 302] on p "Vehicle" at bounding box center [252, 302] width 229 height 23
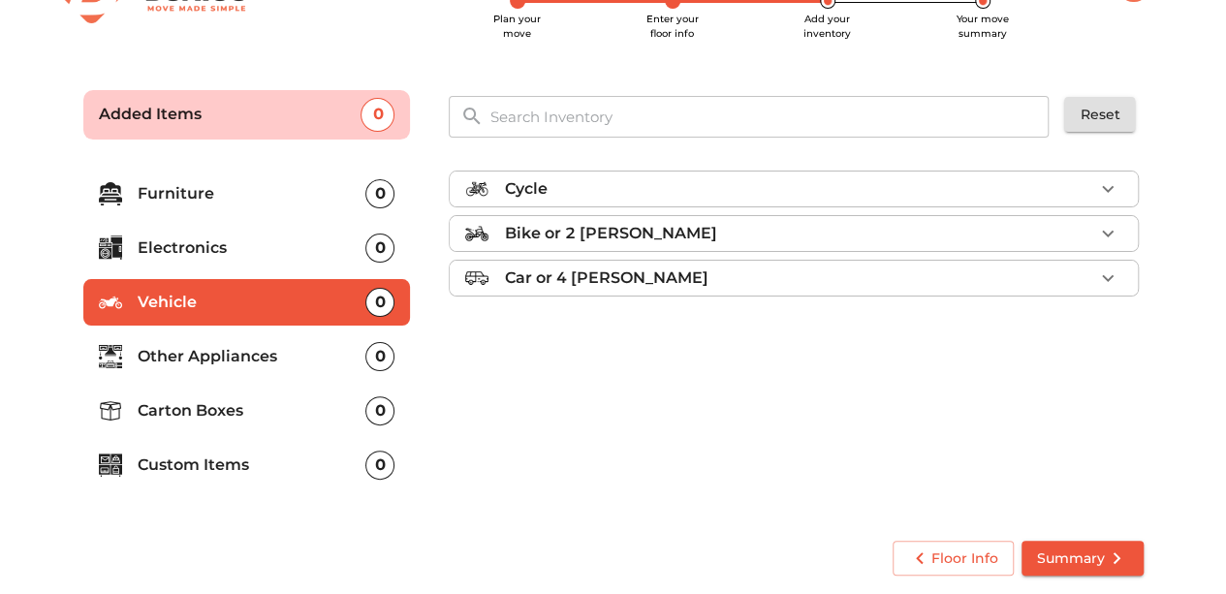
click at [522, 230] on p "Bike or 2 [PERSON_NAME]" at bounding box center [610, 233] width 212 height 23
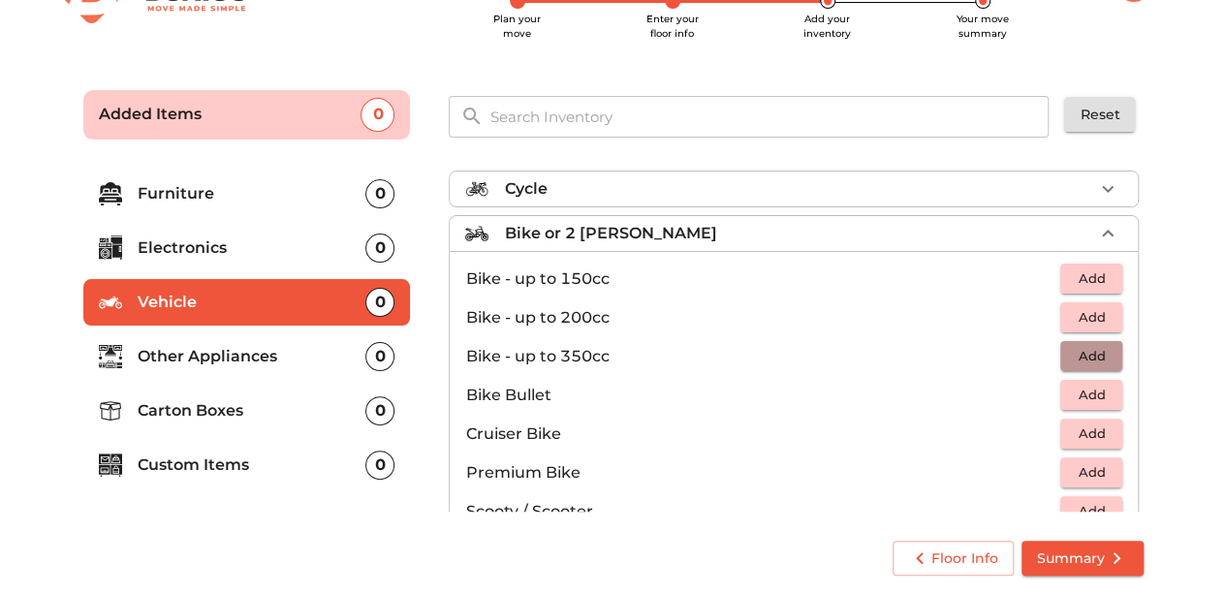
click at [1074, 352] on span "Add" at bounding box center [1091, 356] width 43 height 22
click at [1042, 352] on icon "button" at bounding box center [1049, 356] width 14 height 17
click at [1073, 389] on span "Add" at bounding box center [1091, 395] width 43 height 22
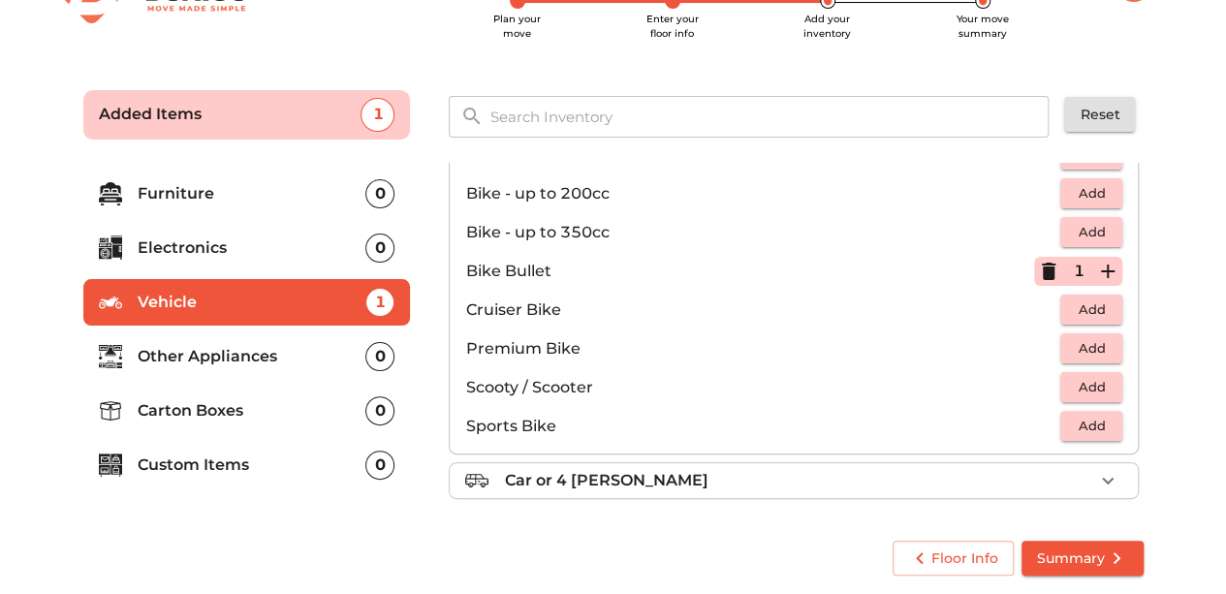
click at [1094, 538] on div "Floor Info Summary" at bounding box center [614, 558] width 1076 height 51
click at [1095, 551] on span "Summary" at bounding box center [1082, 559] width 91 height 24
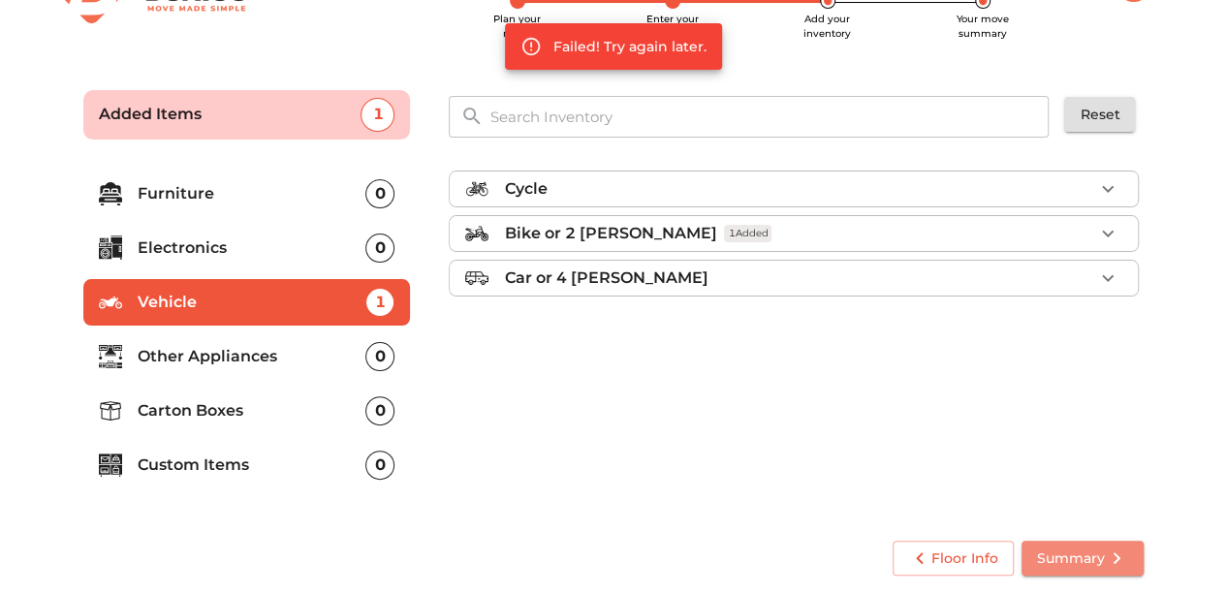
click at [1105, 544] on button "Summary" at bounding box center [1083, 559] width 122 height 36
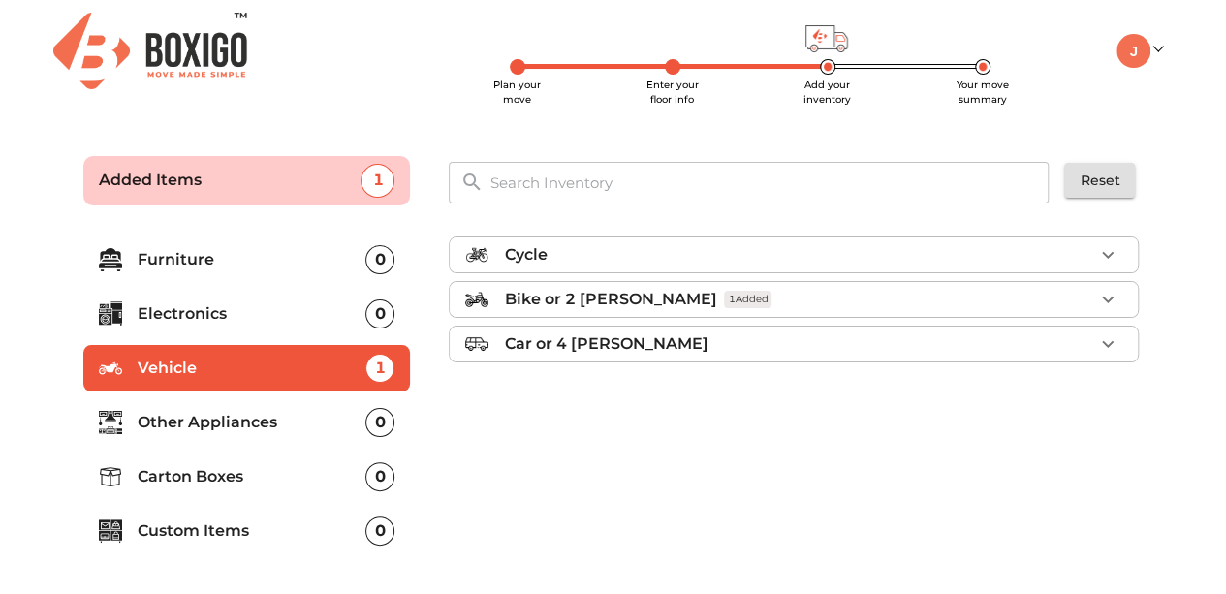
scroll to position [66, 0]
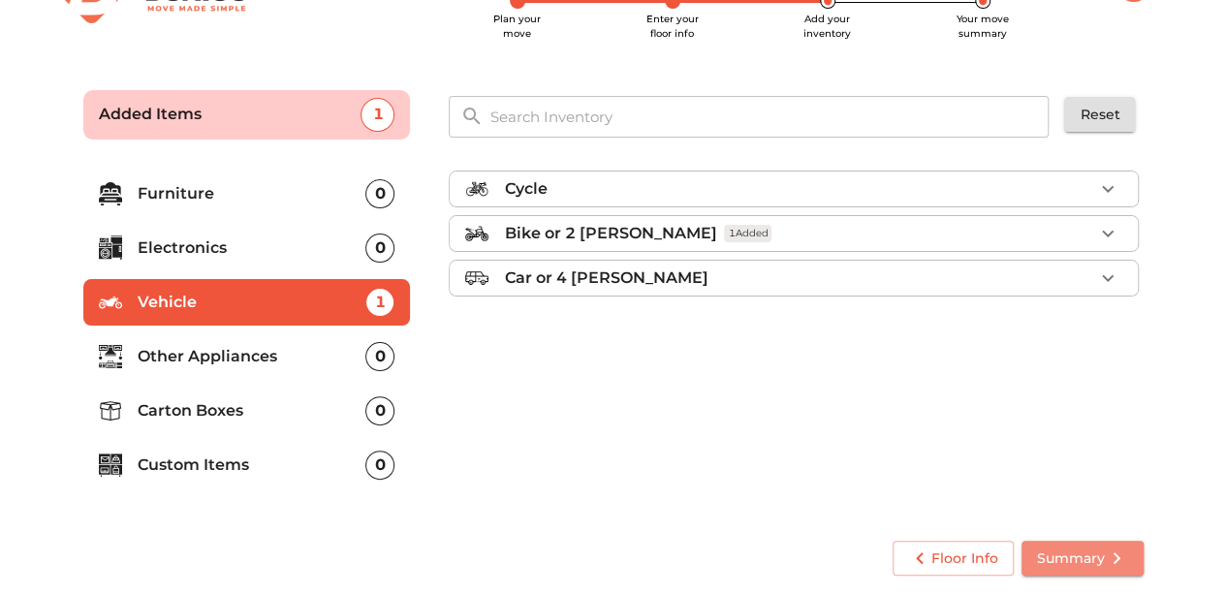
click at [1060, 542] on button "Summary" at bounding box center [1083, 559] width 122 height 36
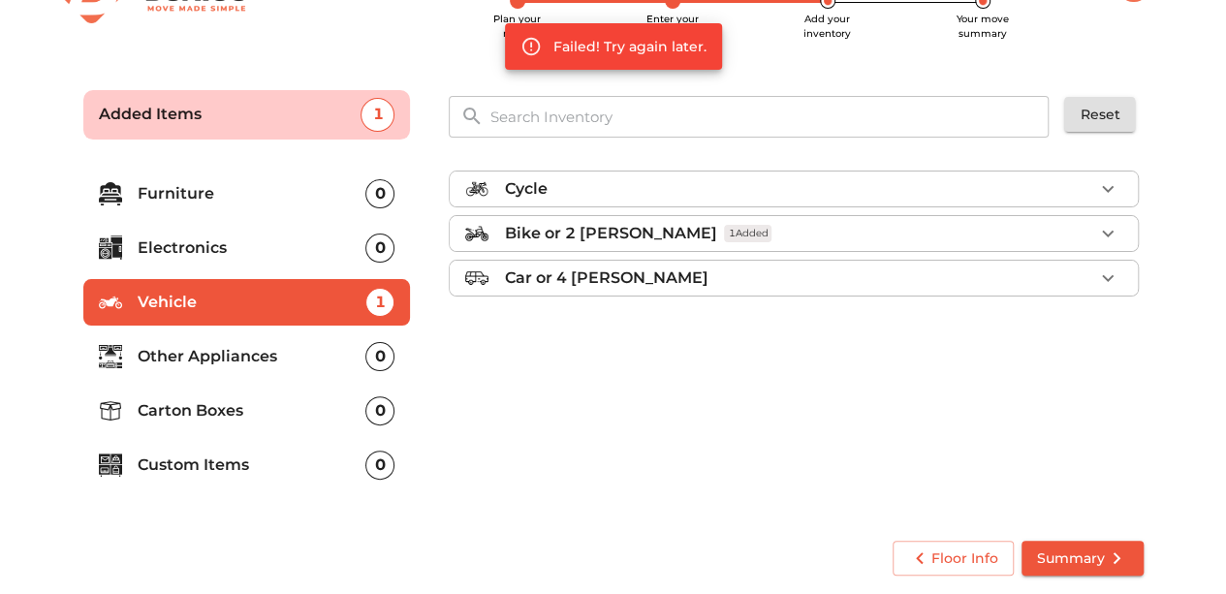
click at [817, 225] on div "Bike or 2 [PERSON_NAME] 1 Added" at bounding box center [798, 233] width 589 height 23
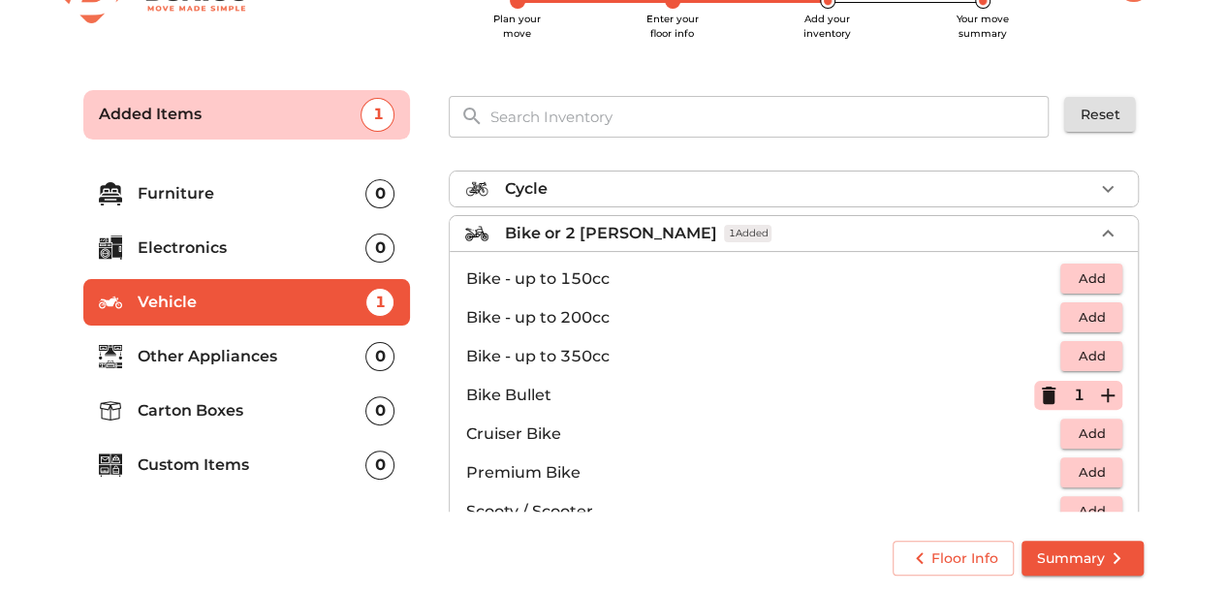
scroll to position [124, 0]
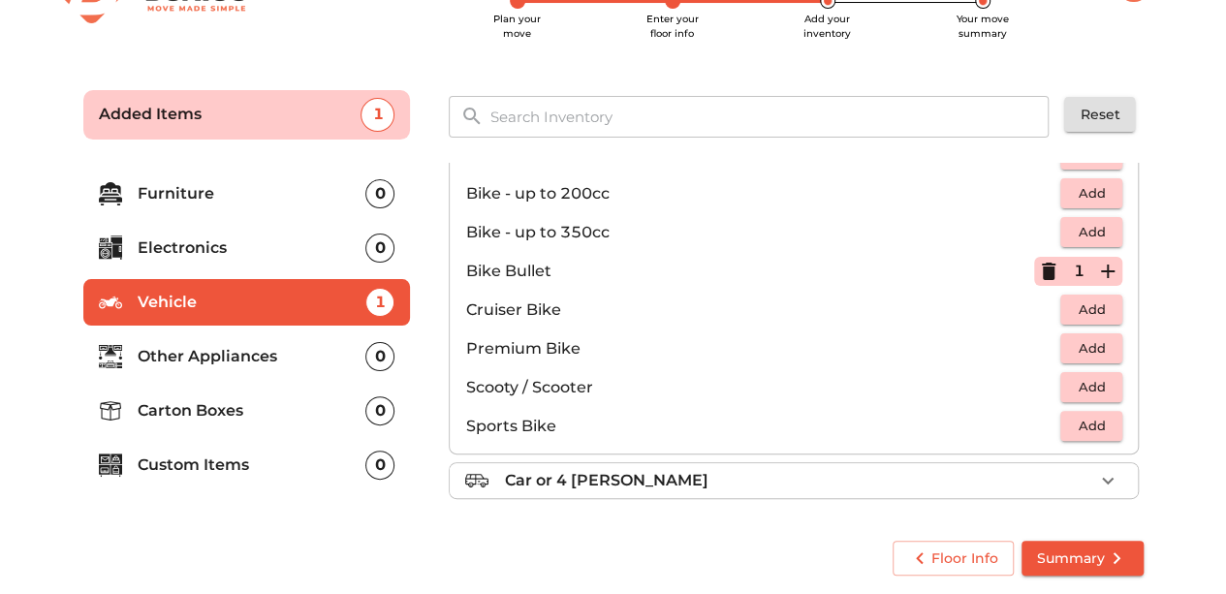
click at [860, 213] on li "Bike - up to 350cc Add" at bounding box center [794, 232] width 688 height 39
click at [1042, 265] on icon "button" at bounding box center [1049, 271] width 14 height 17
click at [1082, 232] on span "Add" at bounding box center [1091, 232] width 43 height 22
click at [1096, 554] on span "Summary" at bounding box center [1082, 559] width 91 height 24
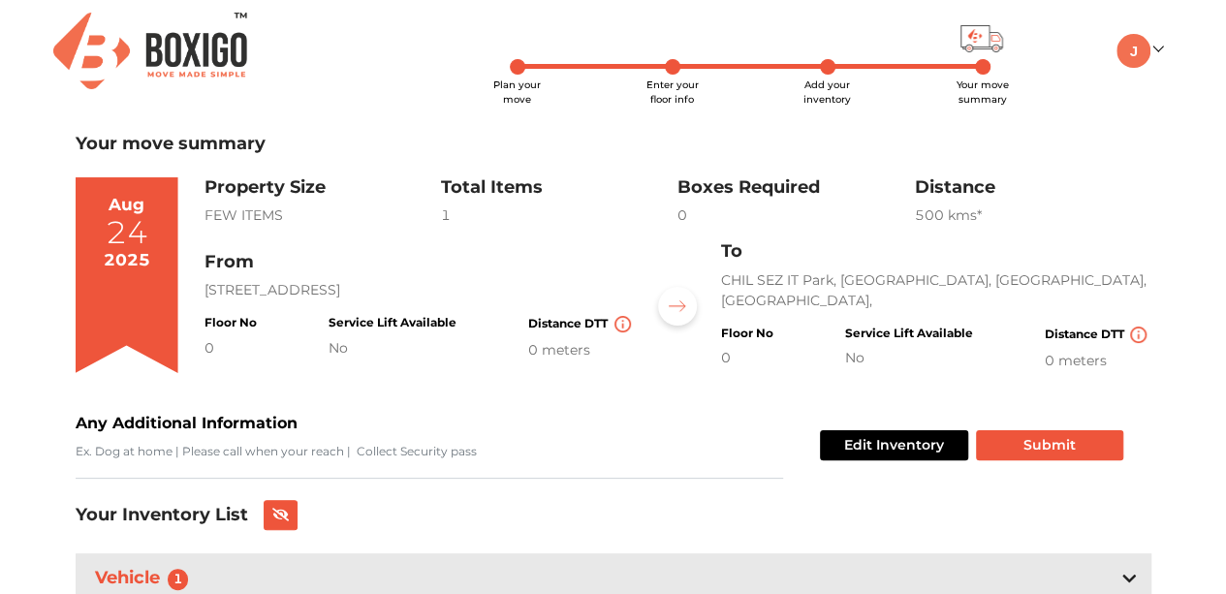
click at [954, 218] on div "500 km s*" at bounding box center [1032, 216] width 237 height 20
click at [1053, 445] on button "Submit" at bounding box center [1049, 445] width 147 height 30
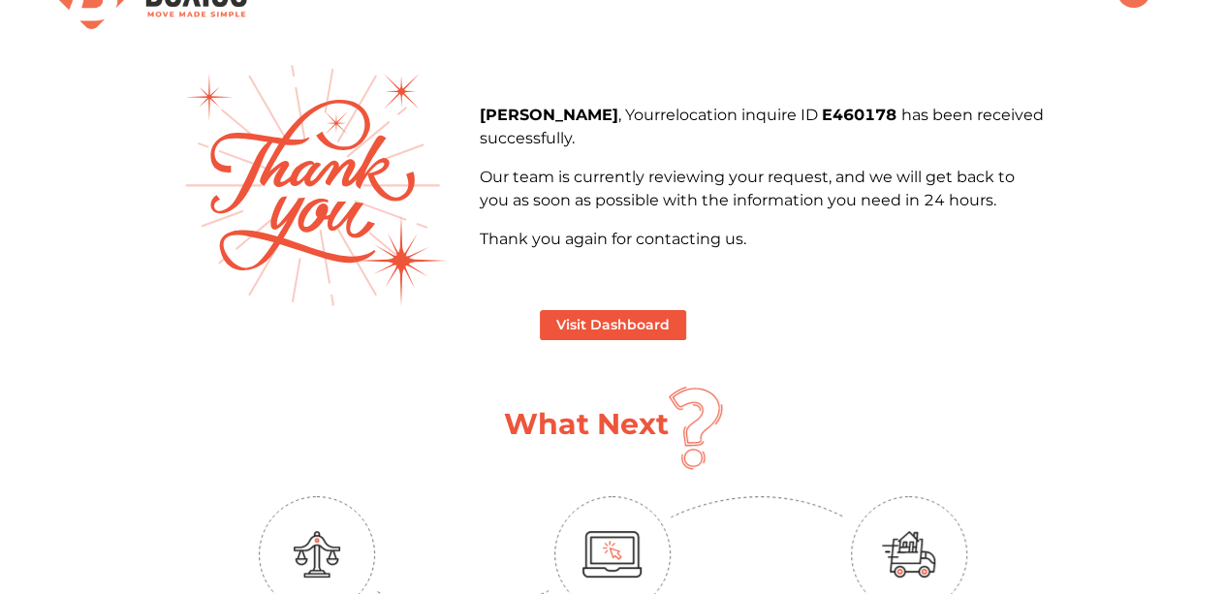
scroll to position [91, 0]
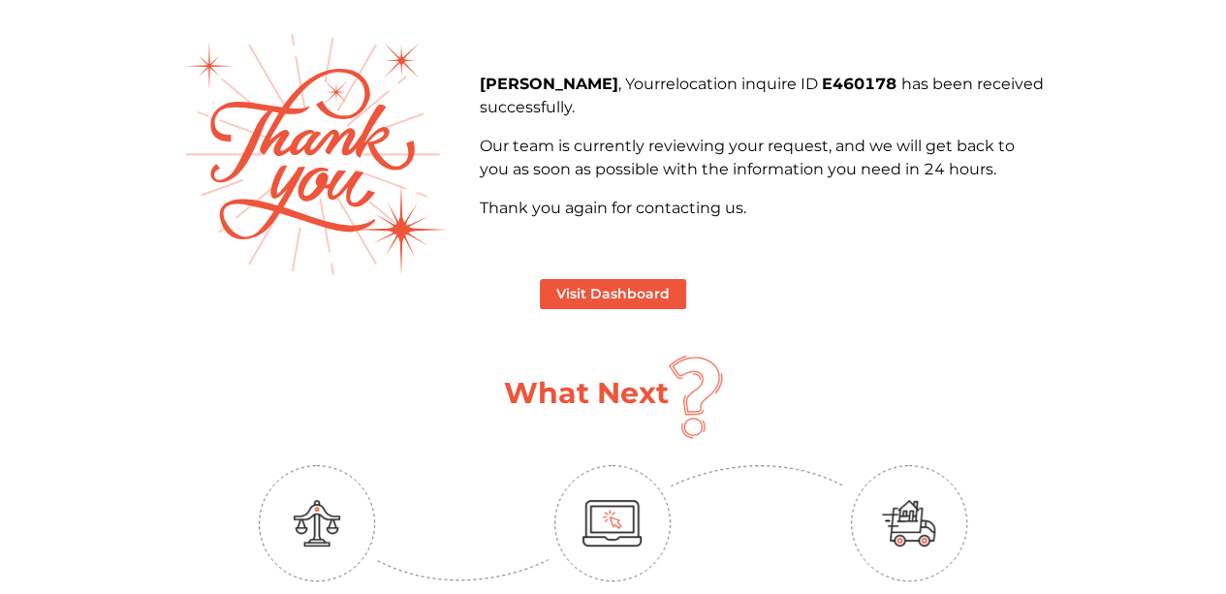
click at [734, 174] on p "Our team is currently reviewing your request, and we will get back to you as so…" at bounding box center [761, 158] width 564 height 47
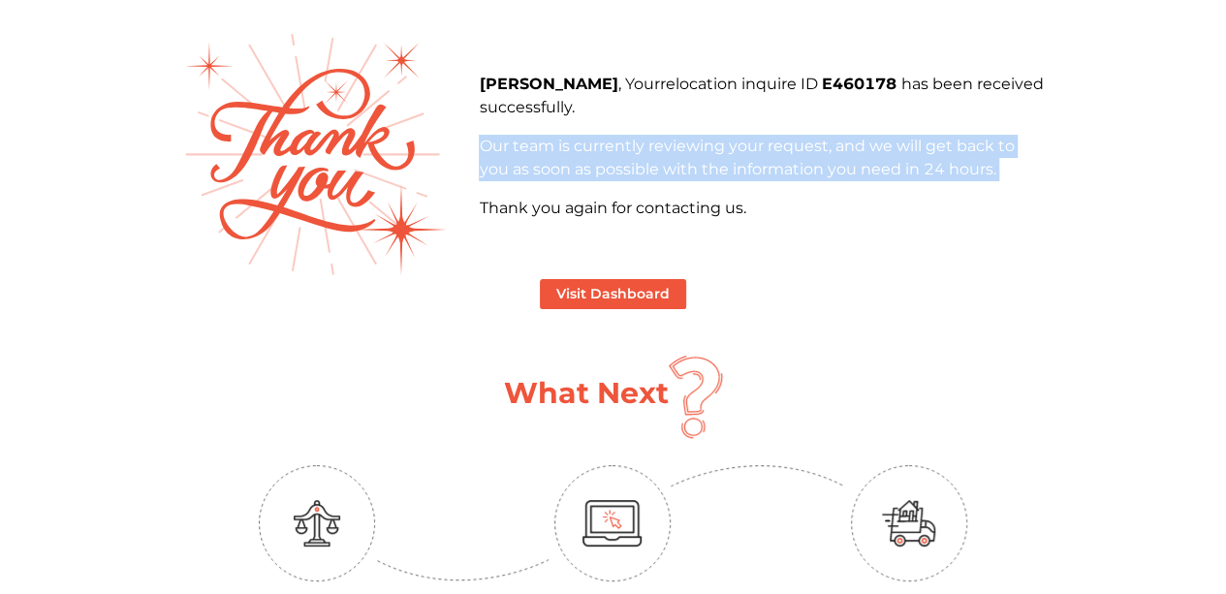
click at [734, 174] on p "Our team is currently reviewing your request, and we will get back to you as so…" at bounding box center [761, 158] width 564 height 47
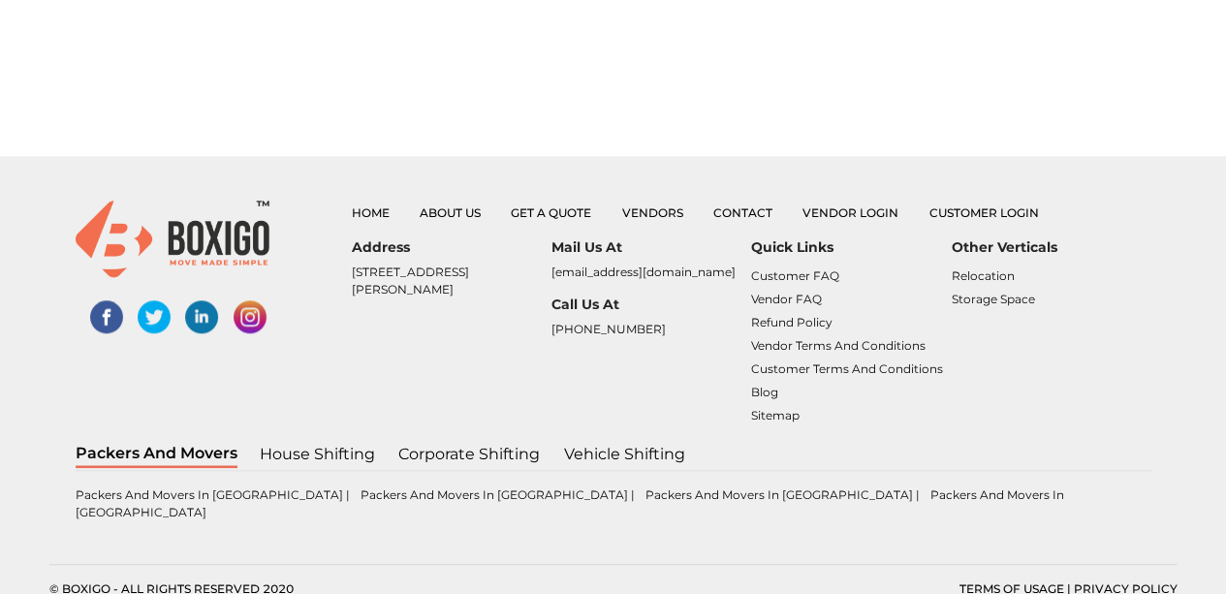
scroll to position [0, 0]
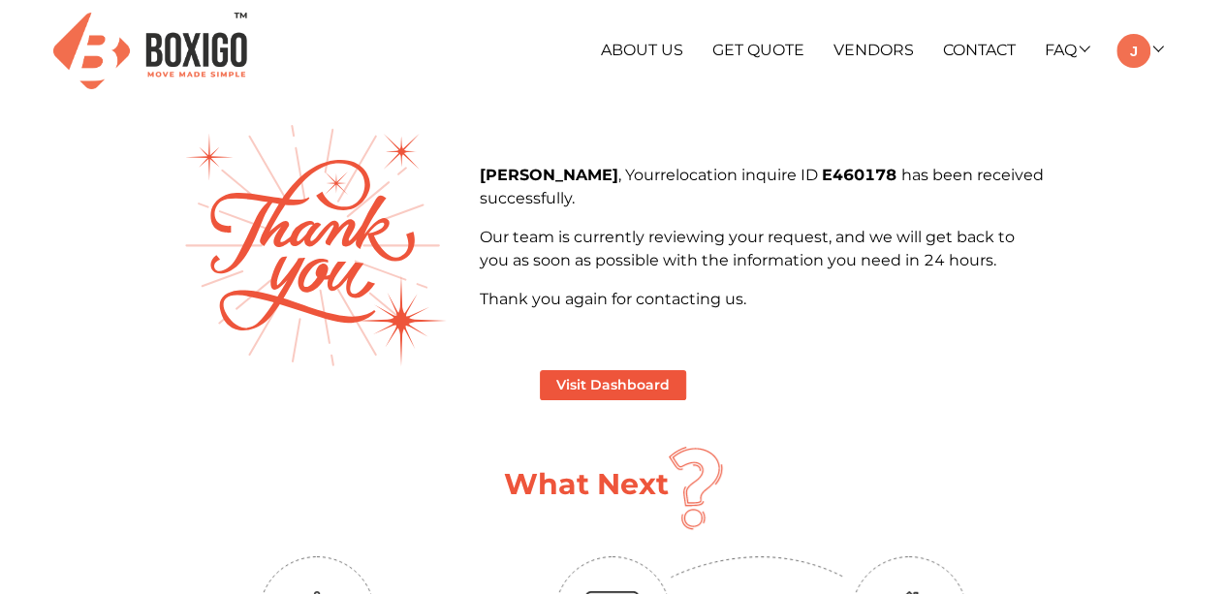
click at [736, 36] on ul "About Us Get Quote Vendors Contact FAQ Customer FAQ Vendor FAQ My Moves My Prof…" at bounding box center [801, 51] width 723 height 34
click at [744, 41] on link "Get Quote" at bounding box center [758, 50] width 92 height 18
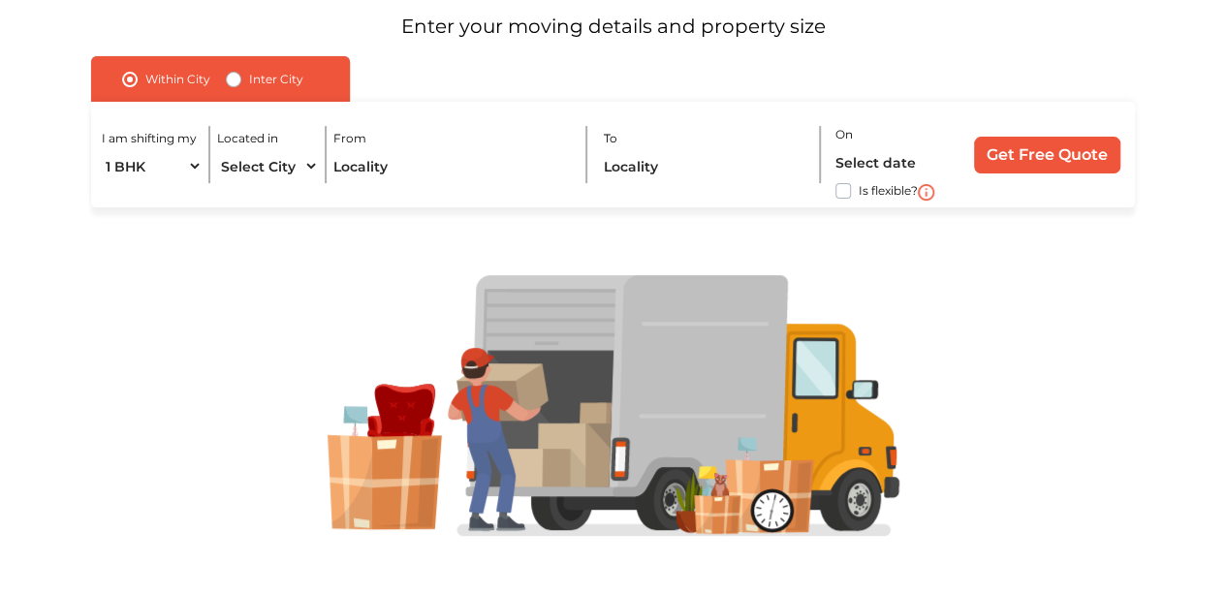
scroll to position [200, 0]
